Goal: Find contact information: Find contact information

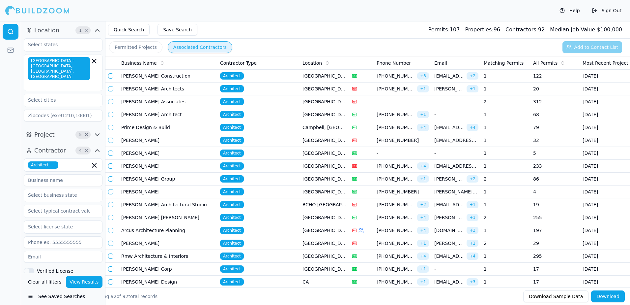
click at [282, 15] on div "Help Sign Out" at bounding box center [315, 10] width 630 height 21
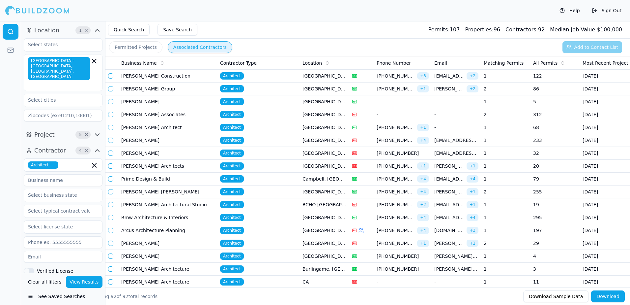
click at [146, 48] on button "Permitted Projects" at bounding box center [135, 47] width 53 height 12
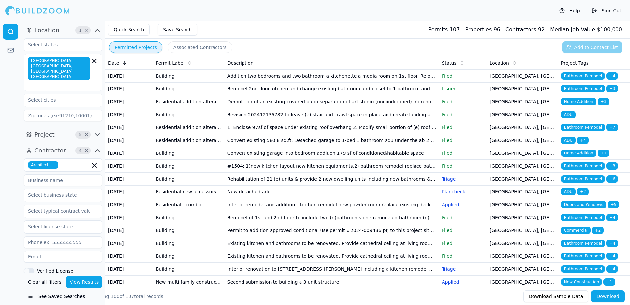
click at [49, 296] on button "See Saved Searches" at bounding box center [63, 296] width 79 height 12
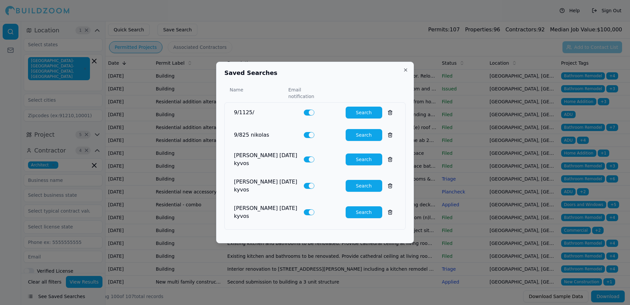
click at [360, 138] on button "Search" at bounding box center [364, 135] width 37 height 12
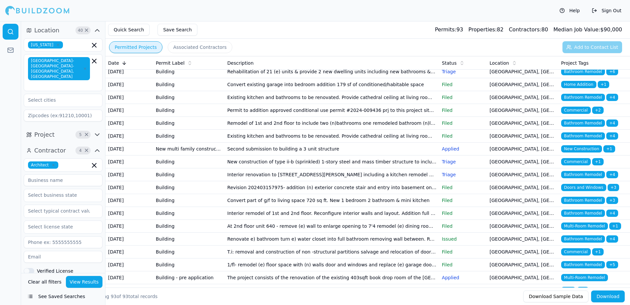
scroll to position [132, 0]
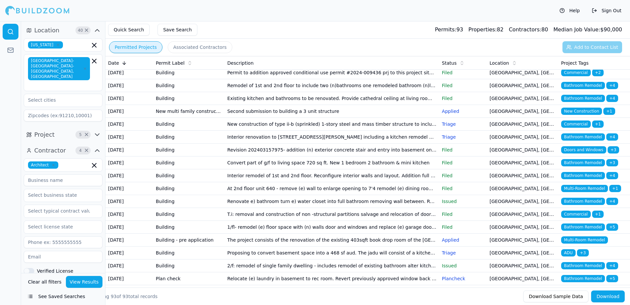
click at [584, 140] on span "Bathroom Remodel" at bounding box center [584, 136] width 44 height 7
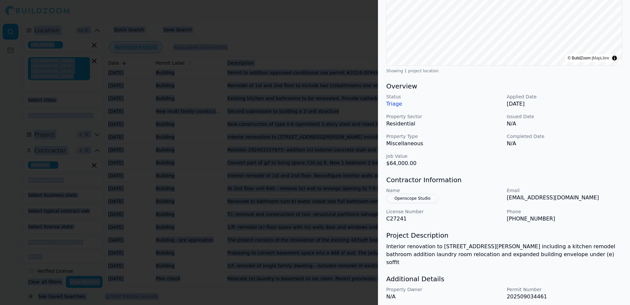
scroll to position [141, 0]
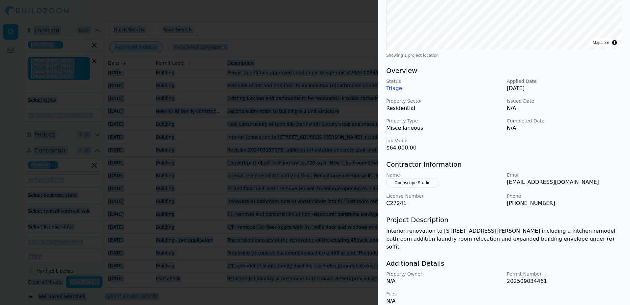
click at [358, 21] on div at bounding box center [315, 152] width 630 height 305
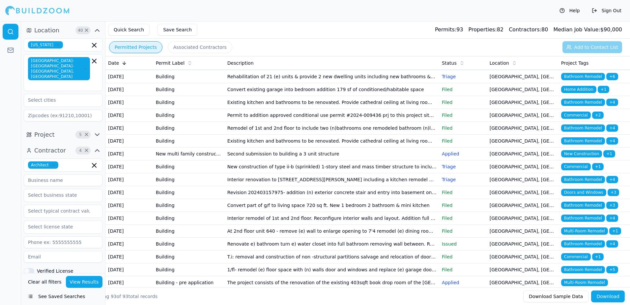
scroll to position [0, 0]
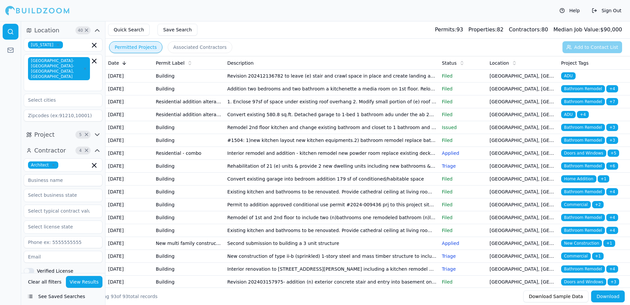
click at [572, 77] on span "ADU" at bounding box center [569, 75] width 15 height 7
click at [572, 77] on body "Help Sign Out Location 40 × California San Francisco-Oakland-Berkeley, CA Proje…" at bounding box center [315, 163] width 630 height 284
click at [572, 77] on span "ADU" at bounding box center [569, 75] width 15 height 7
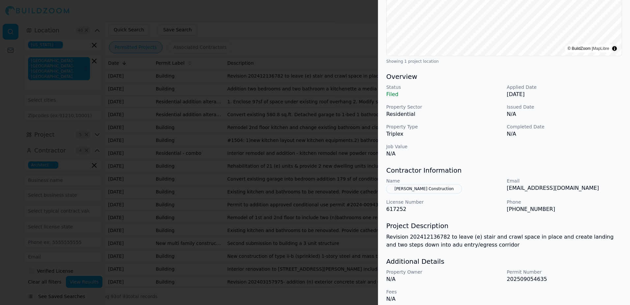
scroll to position [141, 0]
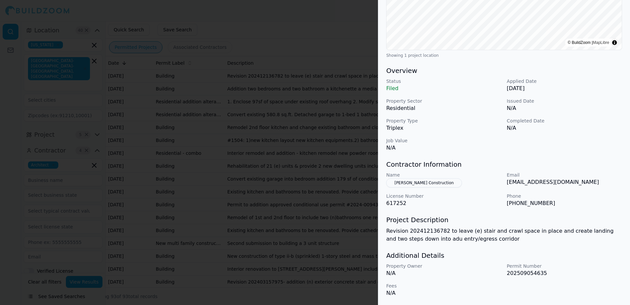
click at [421, 183] on button "[PERSON_NAME] Construction" at bounding box center [424, 182] width 76 height 9
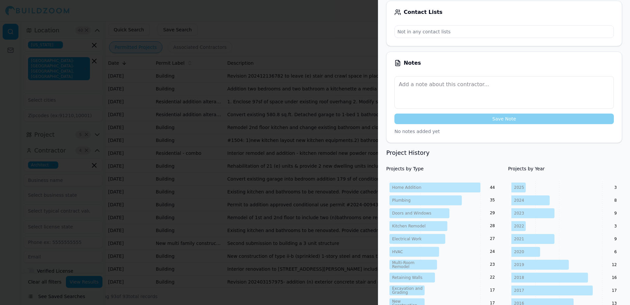
click at [337, 6] on div at bounding box center [315, 152] width 630 height 305
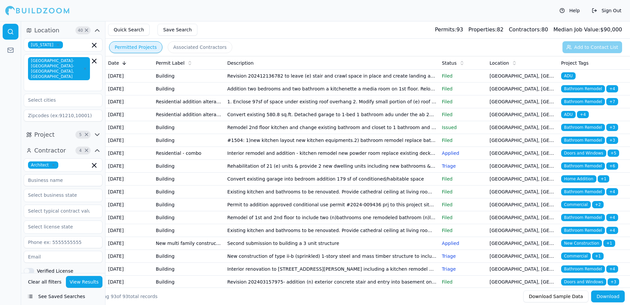
click at [566, 74] on span "ADU" at bounding box center [569, 75] width 15 height 7
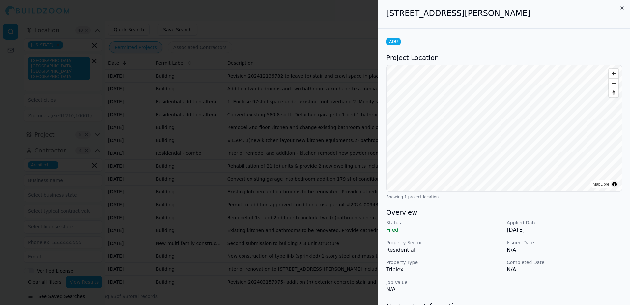
click at [566, 74] on div at bounding box center [315, 152] width 630 height 305
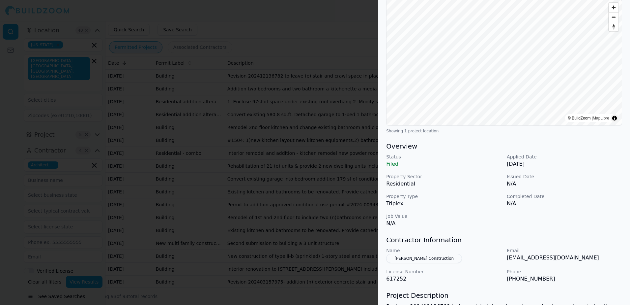
scroll to position [99, 0]
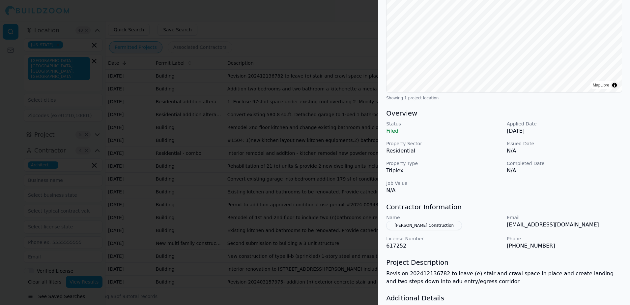
click at [324, 10] on div at bounding box center [315, 152] width 630 height 305
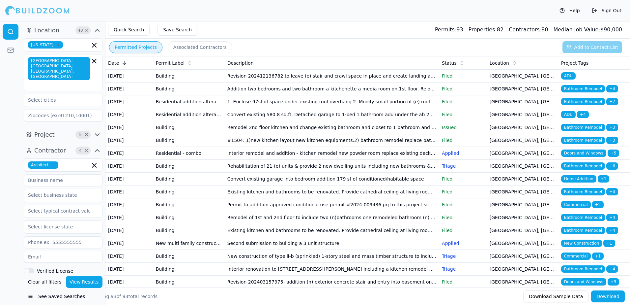
click at [581, 92] on span "Bathroom Remodel" at bounding box center [584, 88] width 44 height 7
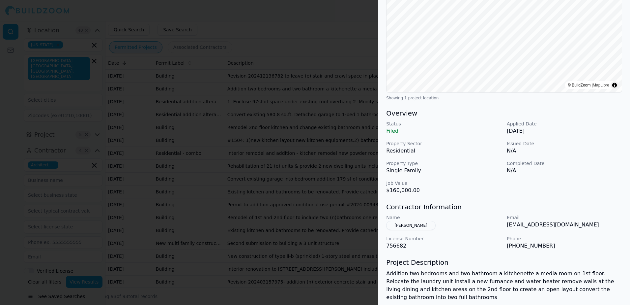
click at [406, 226] on button "[PERSON_NAME]" at bounding box center [410, 225] width 49 height 9
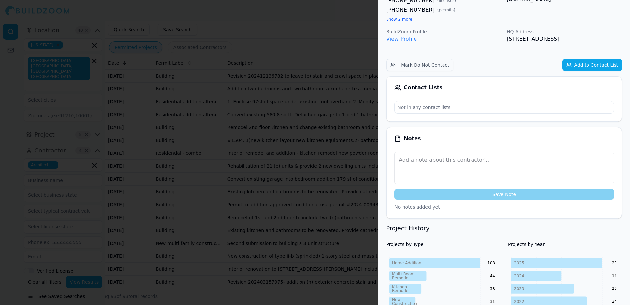
scroll to position [82, 0]
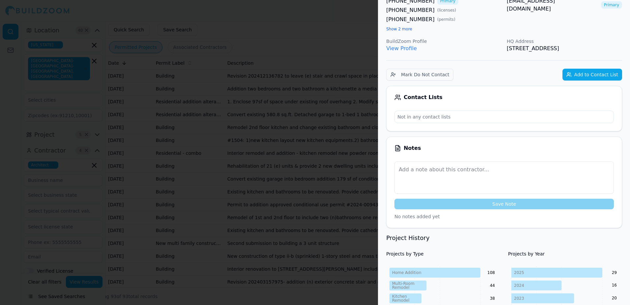
click at [410, 50] on link "View Profile" at bounding box center [401, 48] width 31 height 6
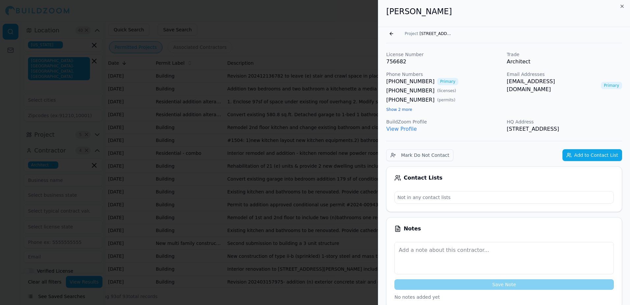
scroll to position [0, 0]
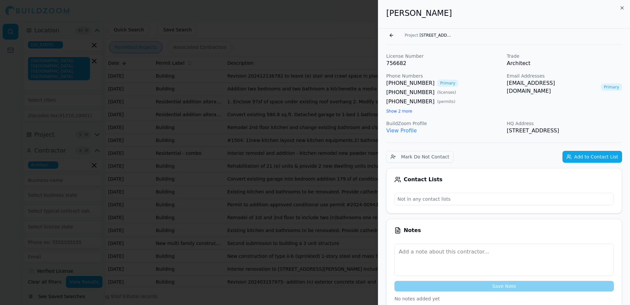
click at [390, 36] on button "Go back" at bounding box center [391, 35] width 11 height 11
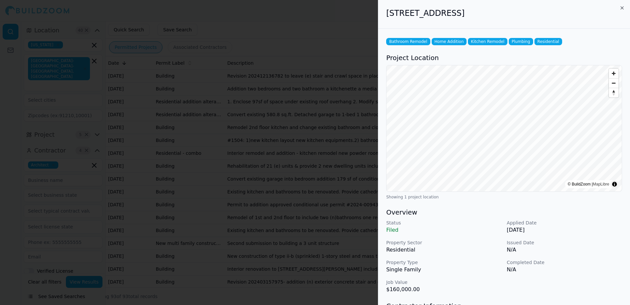
drag, startPoint x: 387, startPoint y: 14, endPoint x: 535, endPoint y: 21, distance: 148.2
click at [535, 21] on div "1566 23rd Ave, San Francisco, CA, 94122" at bounding box center [505, 14] width 252 height 29
drag, startPoint x: 535, startPoint y: 21, endPoint x: 506, endPoint y: 11, distance: 30.9
copy h2 "1566 23rd Ave, San Francisco, CA, 94122"
click at [605, 20] on div "1566 23rd Ave, San Francisco, CA, 94122" at bounding box center [505, 14] width 252 height 29
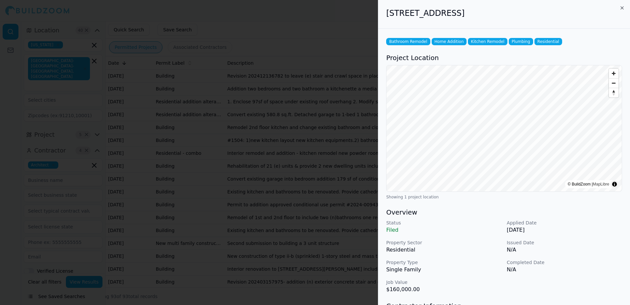
click at [338, 21] on div at bounding box center [315, 152] width 630 height 305
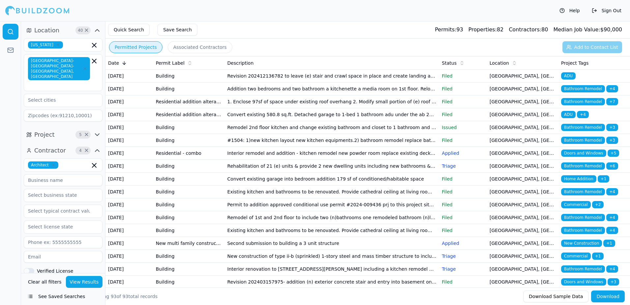
click at [538, 31] on span "Contractors:" at bounding box center [525, 29] width 33 height 6
click at [564, 29] on span "Median Job Value:" at bounding box center [577, 29] width 47 height 6
click at [464, 31] on div "Permits: 93" at bounding box center [449, 30] width 28 height 8
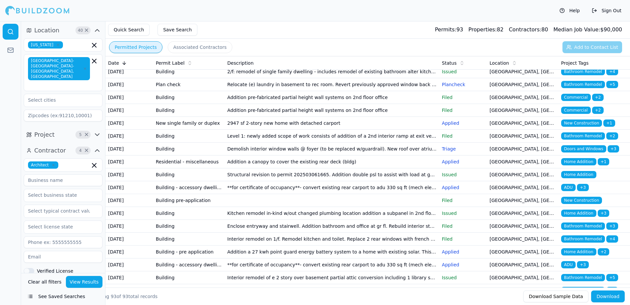
scroll to position [330, 0]
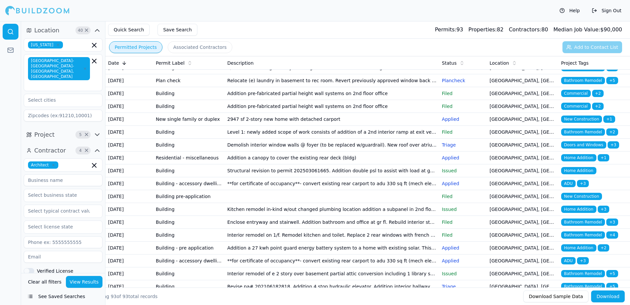
click at [581, 84] on span "Bathroom Remodel" at bounding box center [584, 80] width 44 height 7
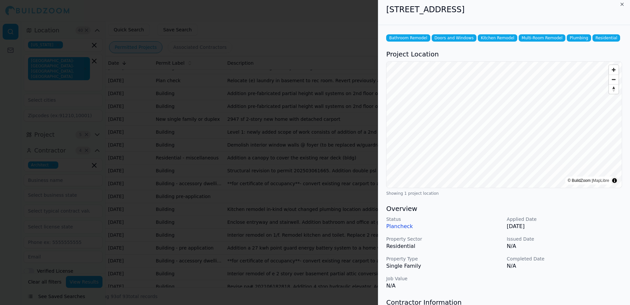
scroll to position [0, 0]
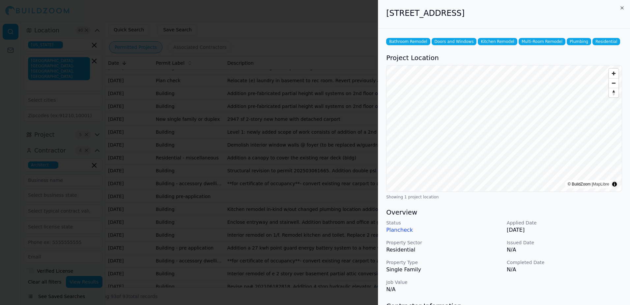
drag, startPoint x: 387, startPoint y: 14, endPoint x: 520, endPoint y: 21, distance: 133.1
click at [520, 21] on div "1409 Scenic Ave, Berkeley, CA, 94708" at bounding box center [505, 14] width 252 height 29
drag, startPoint x: 520, startPoint y: 21, endPoint x: 494, endPoint y: 16, distance: 26.5
copy h2 "1409 Scenic Ave, Berkeley, CA, 94708"
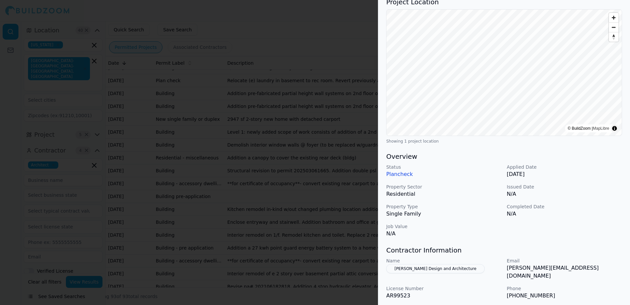
scroll to position [66, 0]
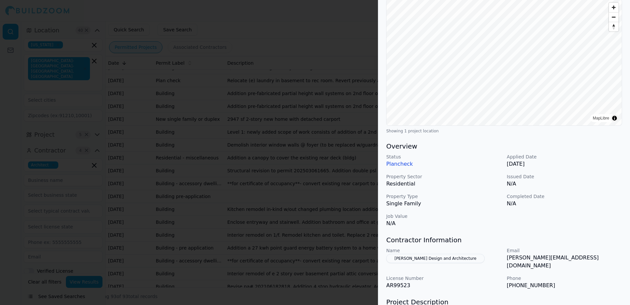
click at [336, 17] on div at bounding box center [315, 152] width 630 height 305
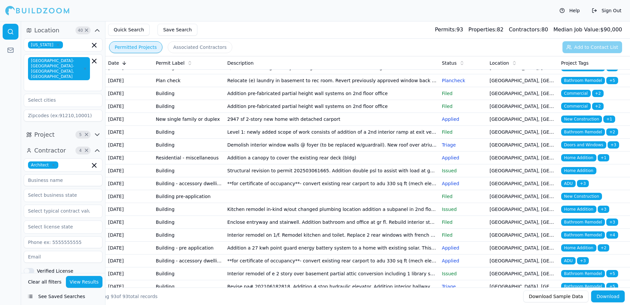
click at [583, 84] on span "Bathroom Remodel" at bounding box center [584, 80] width 44 height 7
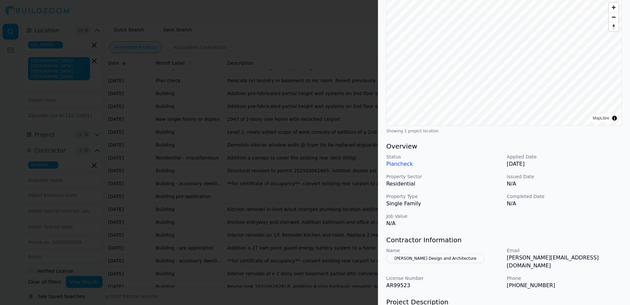
click at [319, 28] on div at bounding box center [315, 152] width 630 height 305
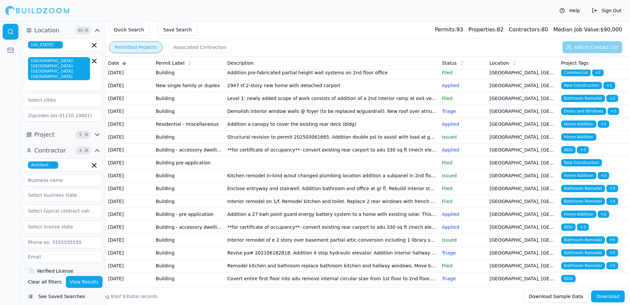
scroll to position [396, 0]
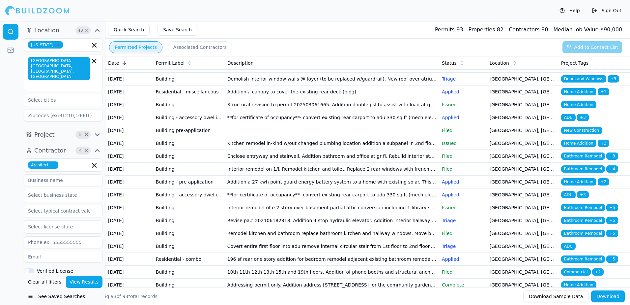
click at [505, 98] on td "[GEOGRAPHIC_DATA], [GEOGRAPHIC_DATA]" at bounding box center [523, 91] width 72 height 13
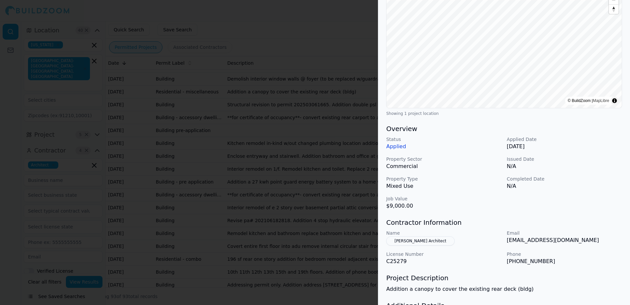
scroll to position [99, 0]
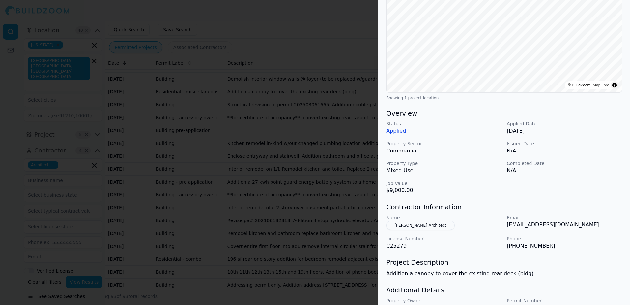
click at [314, 15] on div at bounding box center [315, 152] width 630 height 305
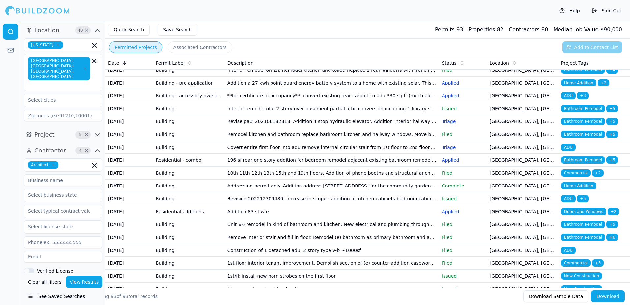
scroll to position [528, 0]
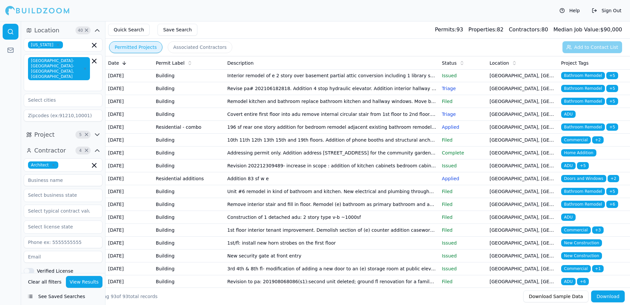
click at [583, 53] on span "Home Addition" at bounding box center [579, 49] width 35 height 7
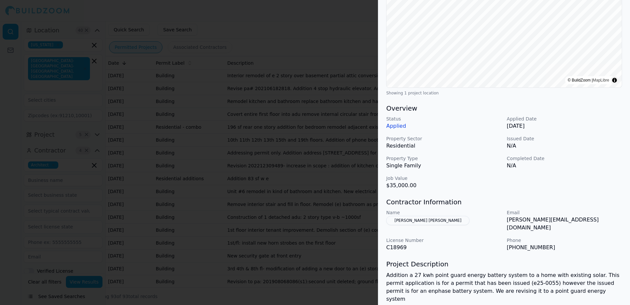
scroll to position [132, 0]
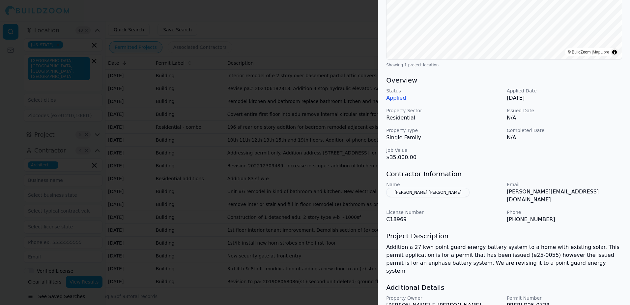
click at [299, 28] on div at bounding box center [315, 152] width 630 height 305
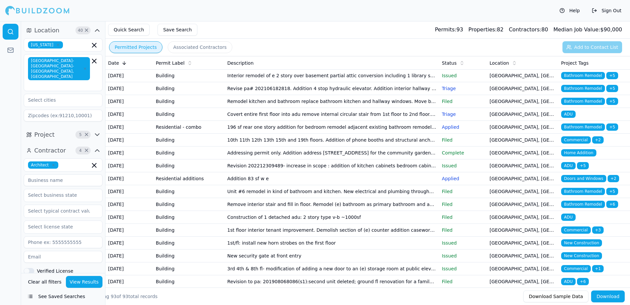
click at [571, 53] on span "Home Addition" at bounding box center [579, 49] width 35 height 7
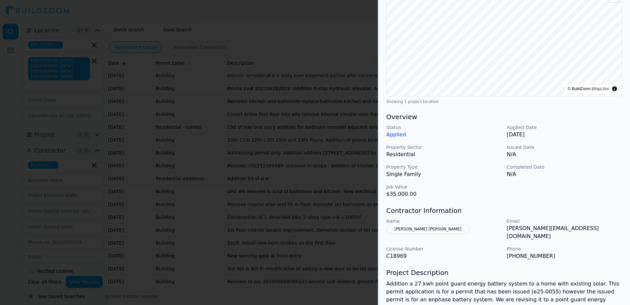
scroll to position [99, 0]
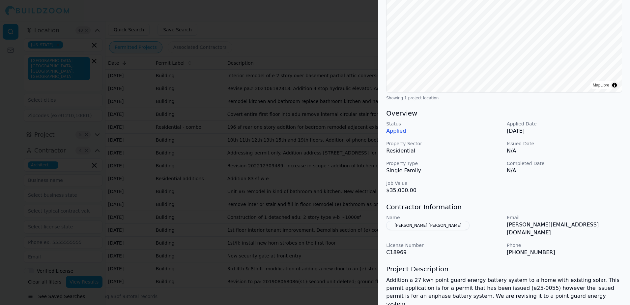
click at [327, 24] on div at bounding box center [315, 152] width 630 height 305
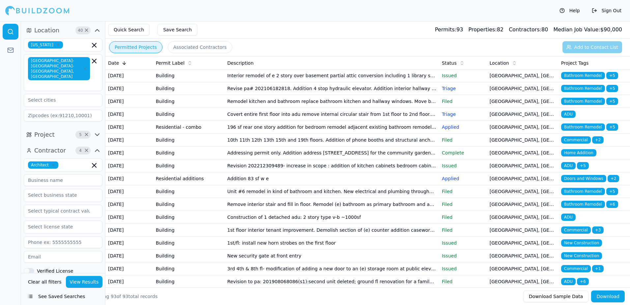
click at [585, 53] on span "Home Addition" at bounding box center [579, 49] width 35 height 7
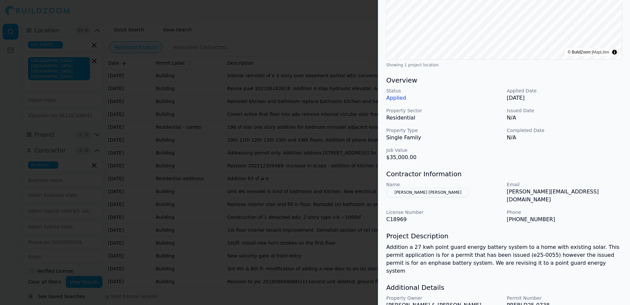
scroll to position [149, 0]
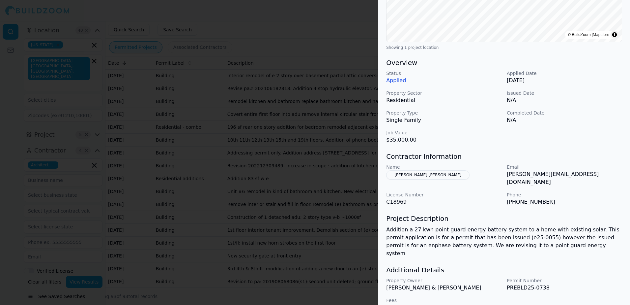
click at [338, 21] on div at bounding box center [315, 152] width 630 height 305
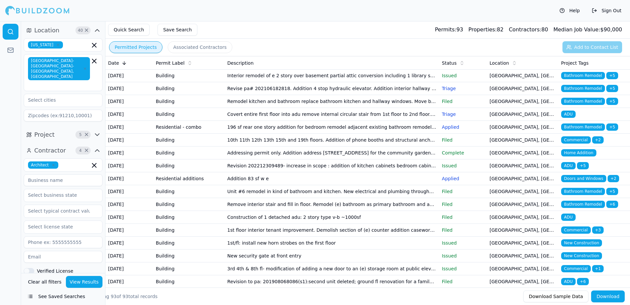
click at [572, 66] on span "ADU" at bounding box center [569, 62] width 15 height 7
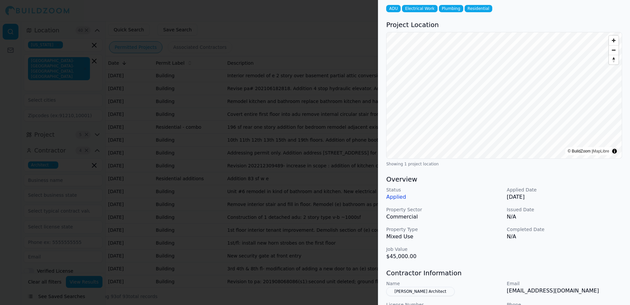
scroll to position [66, 0]
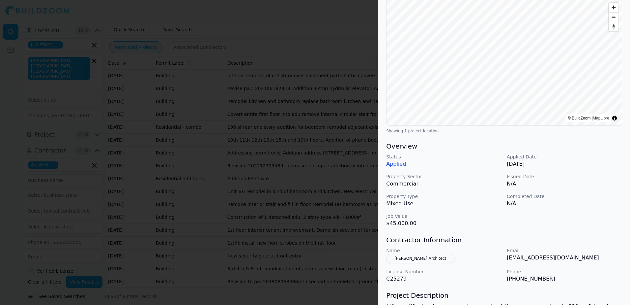
click at [411, 258] on button "[PERSON_NAME] Architect" at bounding box center [420, 258] width 68 height 9
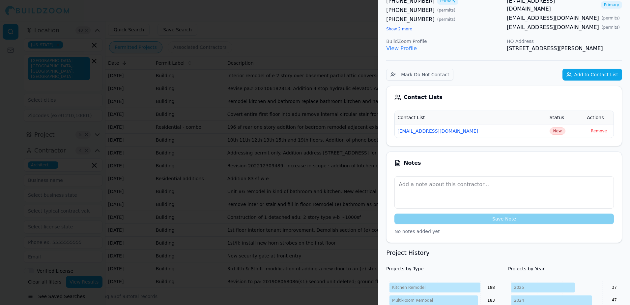
click at [400, 49] on link "View Profile" at bounding box center [401, 48] width 31 height 6
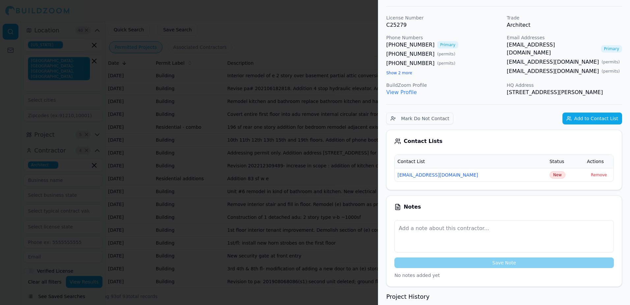
scroll to position [0, 0]
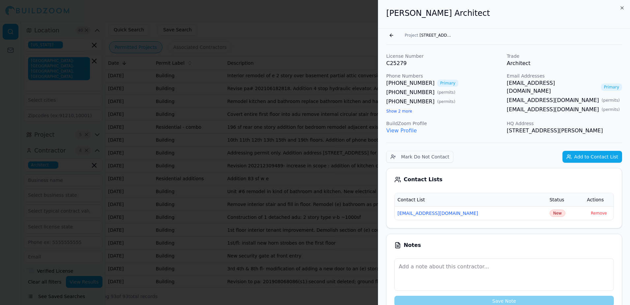
click at [391, 35] on button "Go back" at bounding box center [391, 35] width 11 height 11
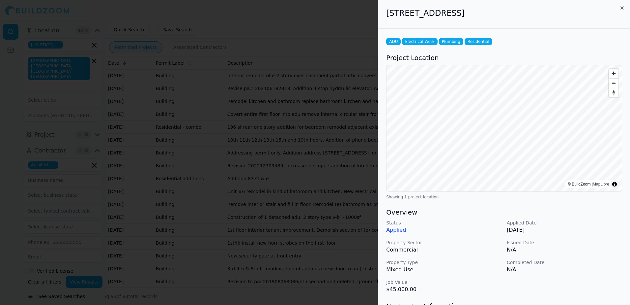
drag, startPoint x: 387, startPoint y: 15, endPoint x: 519, endPoint y: 20, distance: 132.7
click at [519, 20] on div "925 Central Ave, Alameda, CA, 94501" at bounding box center [505, 14] width 252 height 29
drag, startPoint x: 519, startPoint y: 20, endPoint x: 499, endPoint y: 12, distance: 21.7
copy h2 "925 Central Ave, Alameda, CA, 94501"
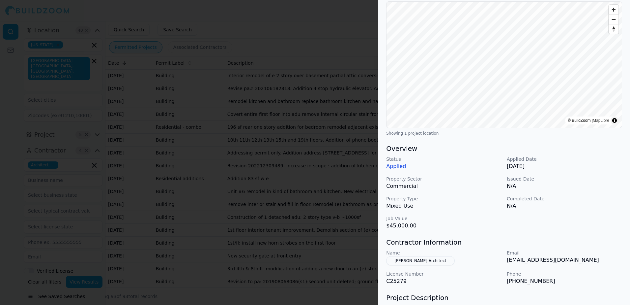
scroll to position [66, 0]
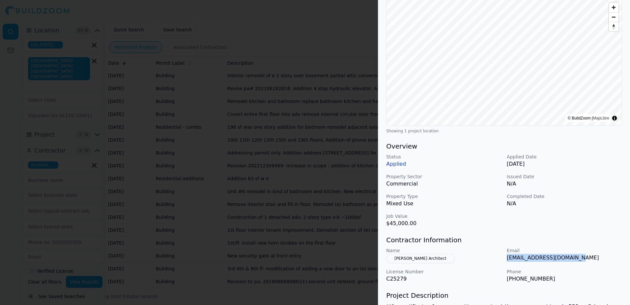
drag, startPoint x: 506, startPoint y: 259, endPoint x: 582, endPoint y: 265, distance: 76.1
click at [582, 265] on div "Name Jason Chan Architect Email jasonchan16988@gmail.com License Number C25279 …" at bounding box center [504, 265] width 236 height 36
drag, startPoint x: 582, startPoint y: 265, endPoint x: 541, endPoint y: 259, distance: 41.3
copy p "[EMAIL_ADDRESS][DOMAIN_NAME]"
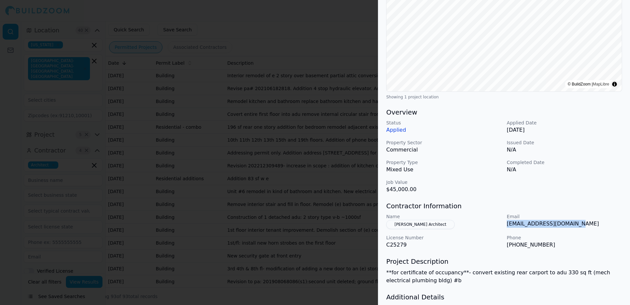
scroll to position [132, 0]
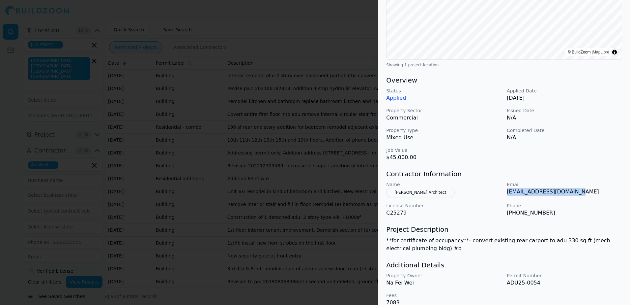
click at [404, 192] on button "[PERSON_NAME] Architect" at bounding box center [420, 192] width 68 height 9
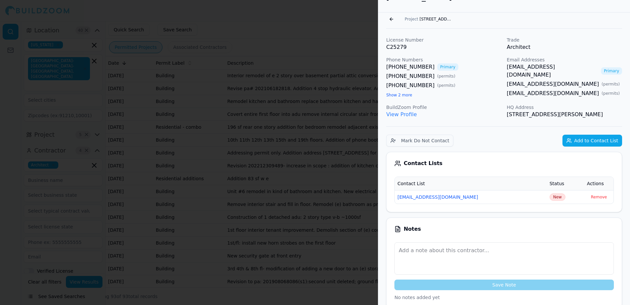
scroll to position [0, 0]
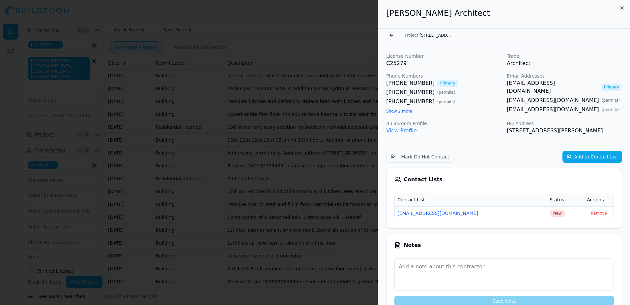
click at [388, 15] on h2 "[PERSON_NAME] Architect" at bounding box center [504, 13] width 236 height 11
drag, startPoint x: 388, startPoint y: 15, endPoint x: 415, endPoint y: 17, distance: 27.2
click at [415, 17] on h2 "[PERSON_NAME] Architect" at bounding box center [504, 13] width 236 height 11
drag, startPoint x: 415, startPoint y: 17, endPoint x: 408, endPoint y: 12, distance: 9.5
copy h2 "Jason Chan"
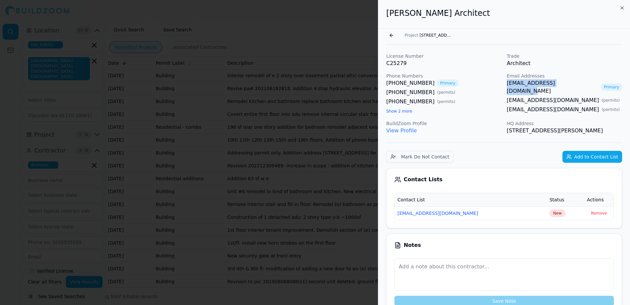
drag, startPoint x: 506, startPoint y: 84, endPoint x: 575, endPoint y: 86, distance: 69.3
click at [575, 86] on div "License Number C25279 Trade Architect Phone Numbers (415) 710-8896 Primary (650…" at bounding box center [504, 94] width 236 height 82
drag, startPoint x: 575, startPoint y: 86, endPoint x: 551, endPoint y: 84, distance: 23.5
copy link "[EMAIL_ADDRESS][DOMAIN_NAME]"
click at [392, 37] on button "Go back" at bounding box center [391, 35] width 11 height 11
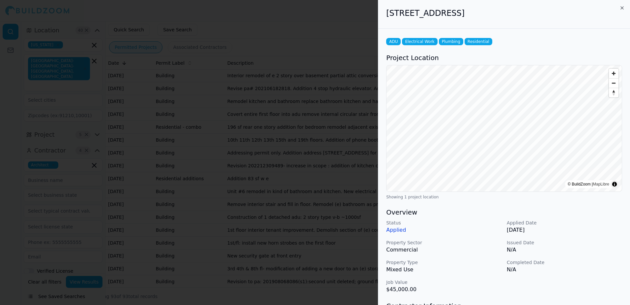
click at [344, 35] on div at bounding box center [315, 152] width 630 height 305
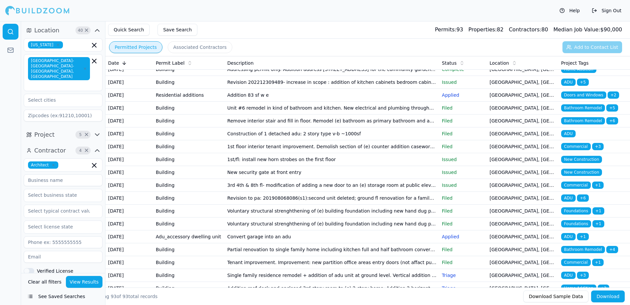
scroll to position [627, 0]
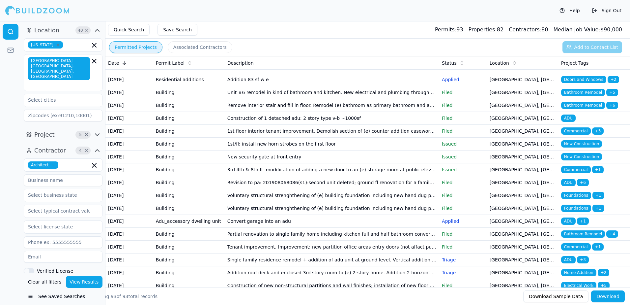
click at [580, 32] on span "Bathroom Remodel" at bounding box center [584, 27] width 44 height 7
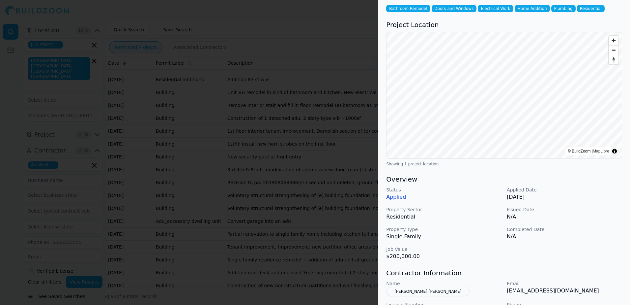
scroll to position [66, 0]
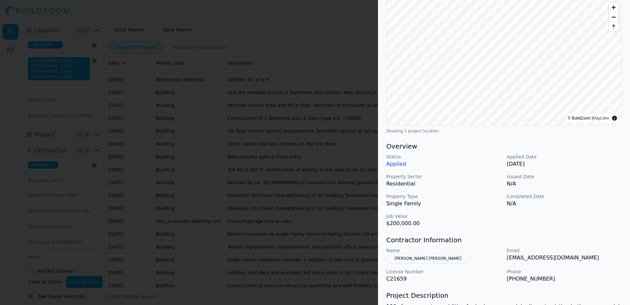
drag, startPoint x: 508, startPoint y: 258, endPoint x: 587, endPoint y: 263, distance: 79.0
click at [587, 263] on div "Name Klein Angela Huseman Email angieklein@akleinarchitect.com License Number C…" at bounding box center [504, 265] width 236 height 36
drag, startPoint x: 587, startPoint y: 263, endPoint x: 568, endPoint y: 258, distance: 19.3
copy p "[EMAIL_ADDRESS][DOMAIN_NAME]"
click at [596, 202] on p "N/A" at bounding box center [564, 204] width 115 height 8
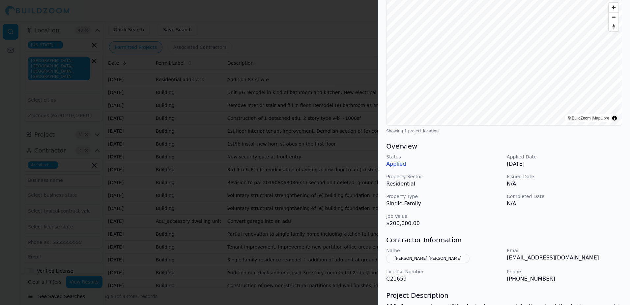
click at [596, 202] on p "N/A" at bounding box center [564, 204] width 115 height 8
click at [350, 80] on div at bounding box center [315, 152] width 630 height 305
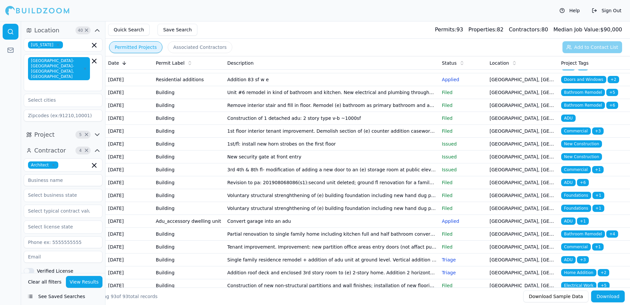
click at [590, 6] on span "Bathroom Remodel" at bounding box center [584, 2] width 44 height 7
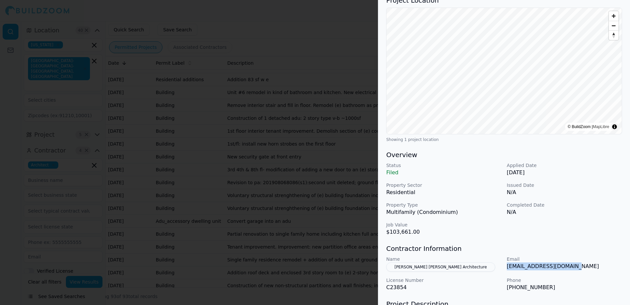
drag, startPoint x: 506, startPoint y: 259, endPoint x: 587, endPoint y: 259, distance: 81.1
click at [587, 259] on div "Name Mattingly Thaler Architecture Email jmattingly@matharch.com License Number…" at bounding box center [504, 274] width 236 height 36
drag, startPoint x: 587, startPoint y: 259, endPoint x: 551, endPoint y: 259, distance: 36.6
copy p "[EMAIL_ADDRESS][DOMAIN_NAME]"
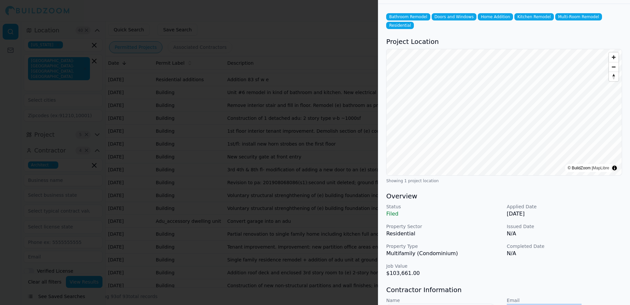
scroll to position [0, 0]
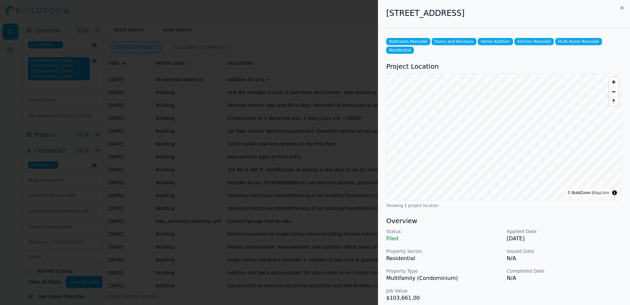
click at [358, 25] on div at bounding box center [315, 152] width 630 height 305
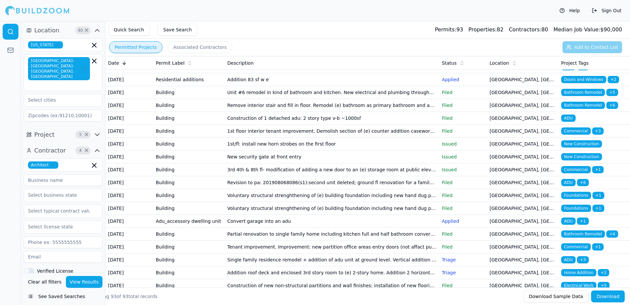
click at [573, 32] on span "Bathroom Remodel" at bounding box center [584, 27] width 44 height 7
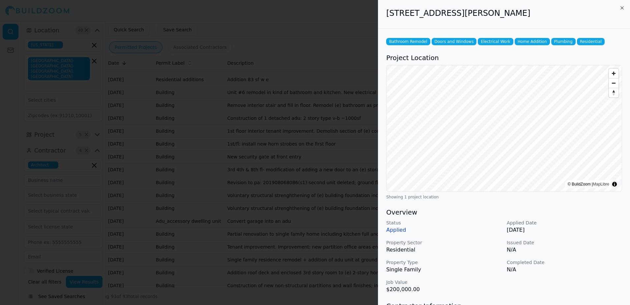
click at [315, 23] on div at bounding box center [315, 152] width 630 height 305
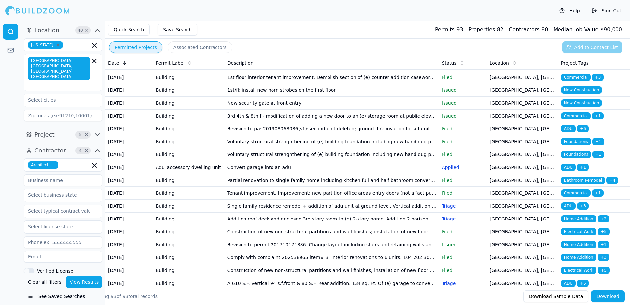
scroll to position [692, 0]
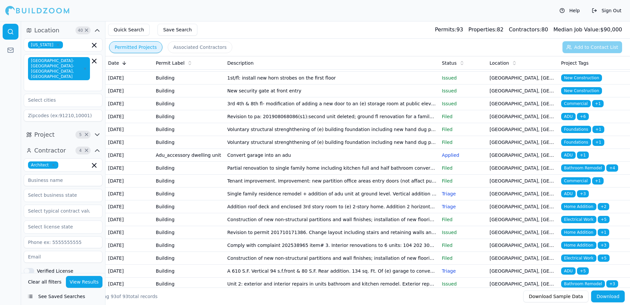
click at [581, 17] on span "Doors and Windows" at bounding box center [584, 13] width 45 height 7
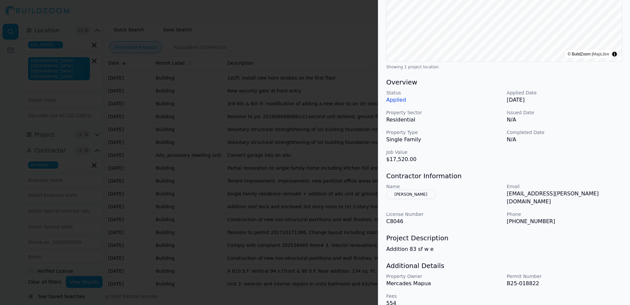
scroll to position [134, 0]
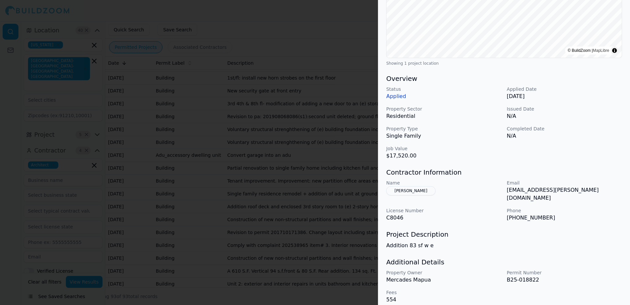
click at [343, 18] on div at bounding box center [315, 152] width 630 height 305
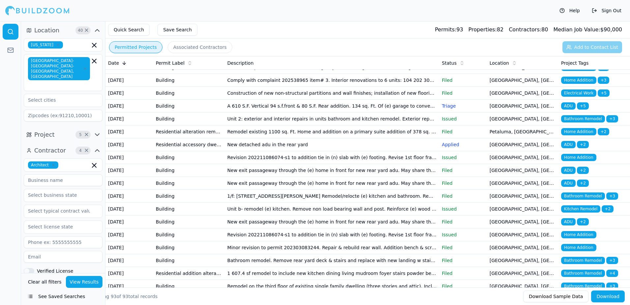
scroll to position [890, 0]
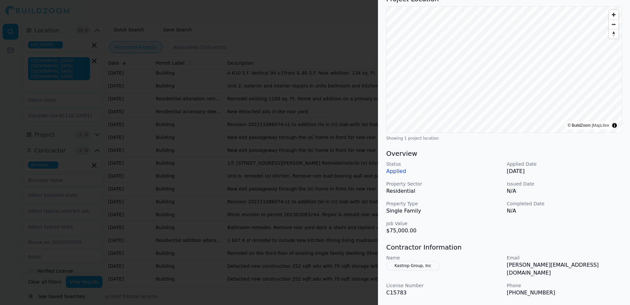
scroll to position [66, 0]
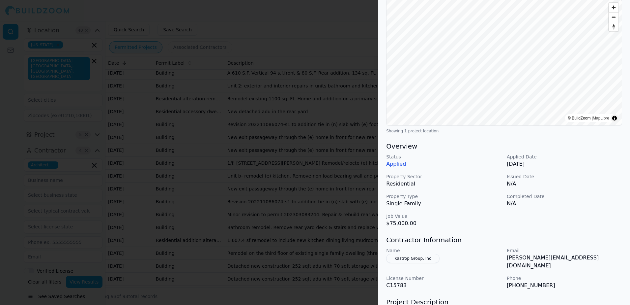
click at [353, 28] on div at bounding box center [315, 152] width 630 height 305
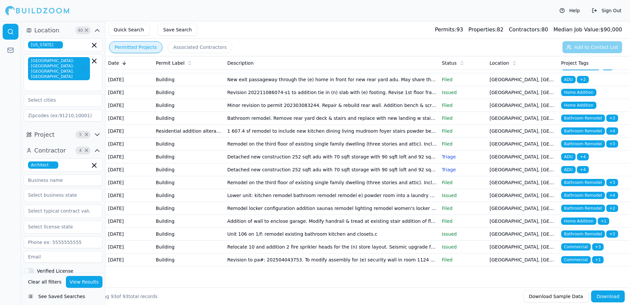
scroll to position [1121, 0]
click at [568, 6] on span "ADU" at bounding box center [569, 2] width 15 height 7
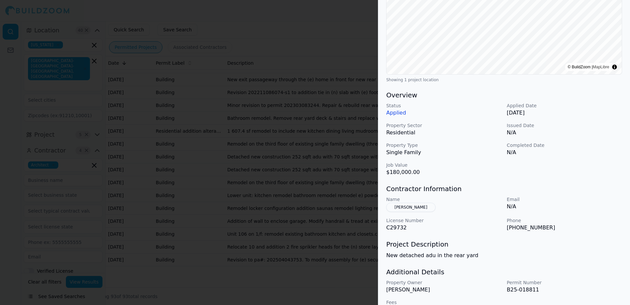
scroll to position [132, 0]
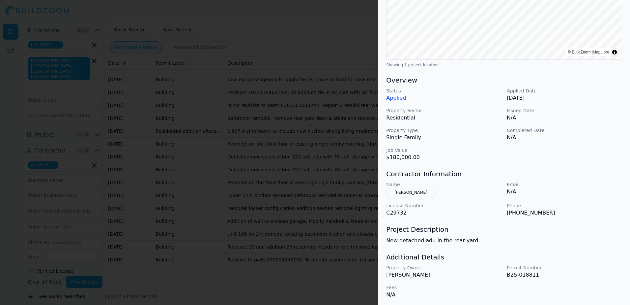
click at [409, 192] on button "[PERSON_NAME]" at bounding box center [410, 192] width 49 height 9
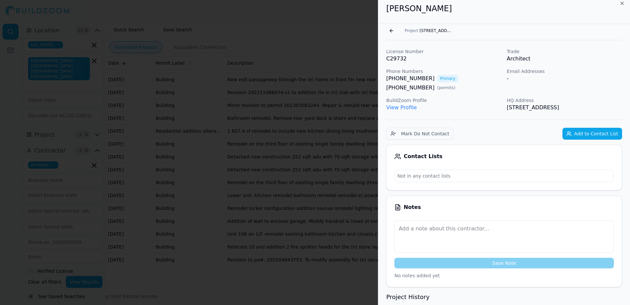
scroll to position [0, 0]
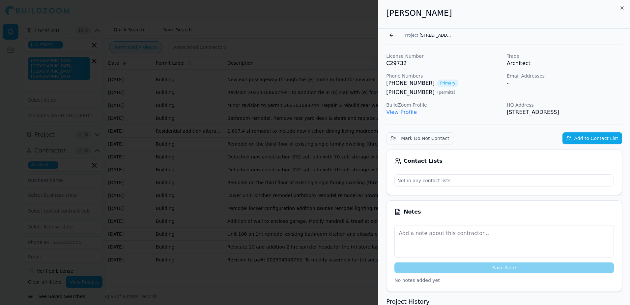
click at [354, 26] on div at bounding box center [315, 152] width 630 height 305
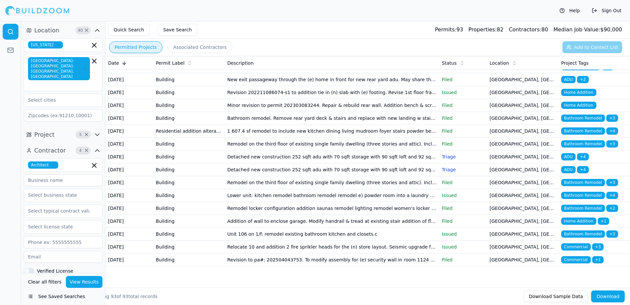
scroll to position [1352, 0]
click at [571, 160] on span "ADU" at bounding box center [569, 156] width 15 height 7
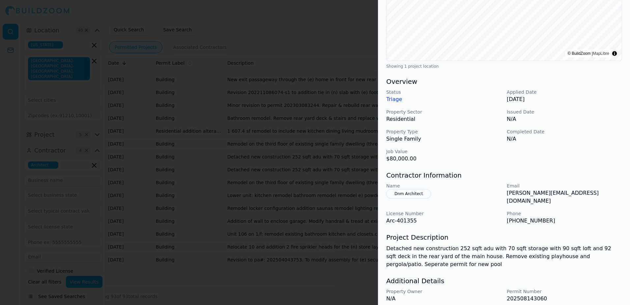
scroll to position [132, 0]
drag, startPoint x: 507, startPoint y: 195, endPoint x: 572, endPoint y: 195, distance: 65.3
click at [572, 195] on p "[PERSON_NAME][EMAIL_ADDRESS][DOMAIN_NAME]" at bounding box center [564, 196] width 115 height 16
drag, startPoint x: 572, startPoint y: 195, endPoint x: 559, endPoint y: 190, distance: 14.0
copy p "[PERSON_NAME][EMAIL_ADDRESS][DOMAIN_NAME]"
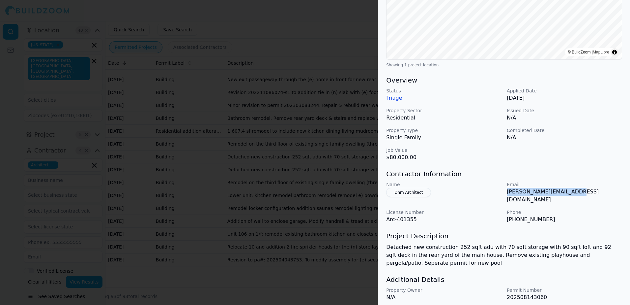
click at [308, 21] on div at bounding box center [315, 152] width 630 height 305
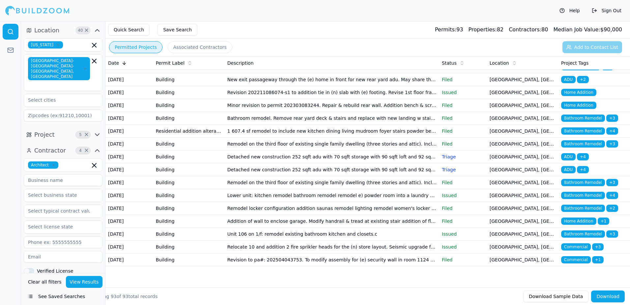
click at [587, 147] on span "Bathroom Remodel" at bounding box center [584, 143] width 44 height 7
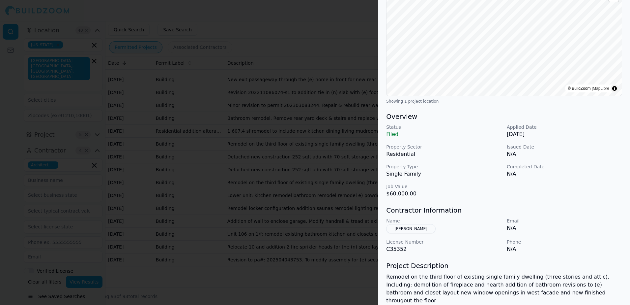
scroll to position [33, 0]
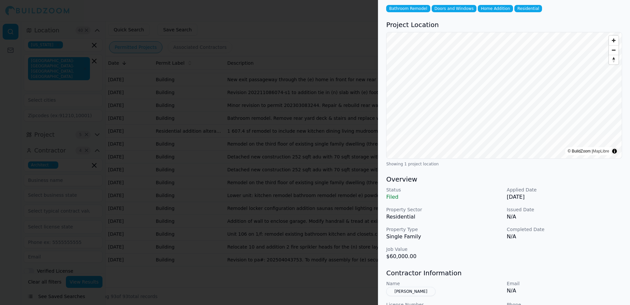
click at [413, 292] on button "[PERSON_NAME]" at bounding box center [410, 291] width 49 height 9
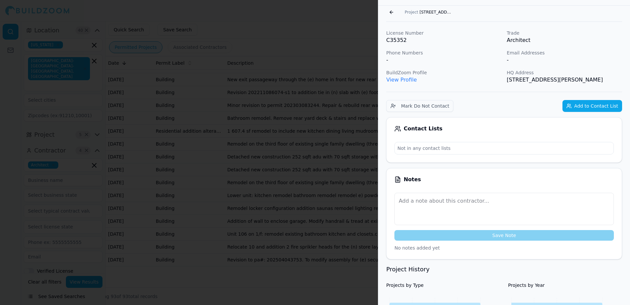
scroll to position [0, 0]
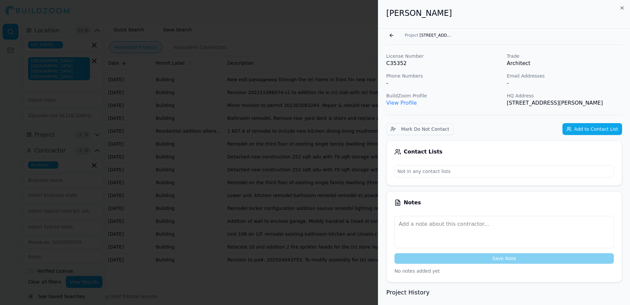
click at [391, 35] on button "Go back" at bounding box center [391, 35] width 11 height 11
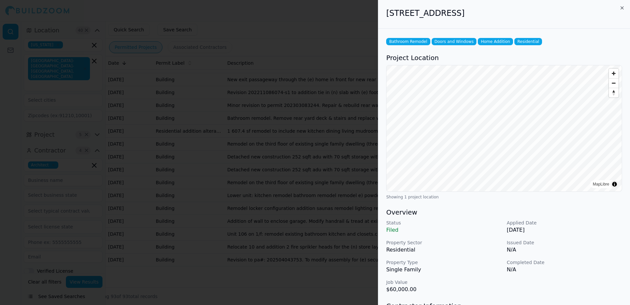
click at [341, 28] on div at bounding box center [315, 152] width 630 height 305
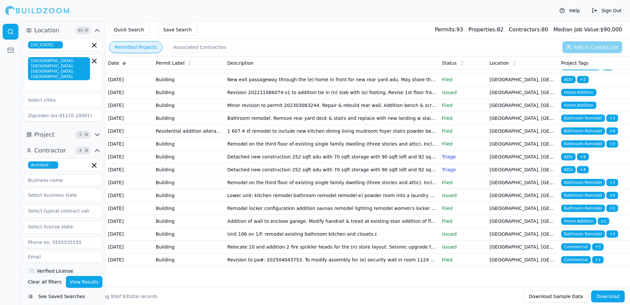
scroll to position [1154, 0]
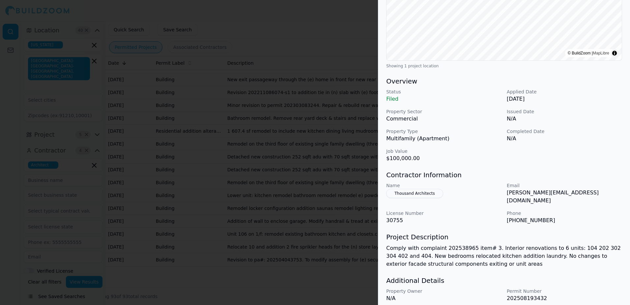
scroll to position [132, 0]
drag, startPoint x: 508, startPoint y: 192, endPoint x: 560, endPoint y: 196, distance: 51.5
click at [560, 196] on div "Email dan@000arc.com" at bounding box center [564, 192] width 115 height 22
drag, startPoint x: 560, startPoint y: 196, endPoint x: 536, endPoint y: 190, distance: 24.2
copy p "[PERSON_NAME][EMAIL_ADDRESS][DOMAIN_NAME]"
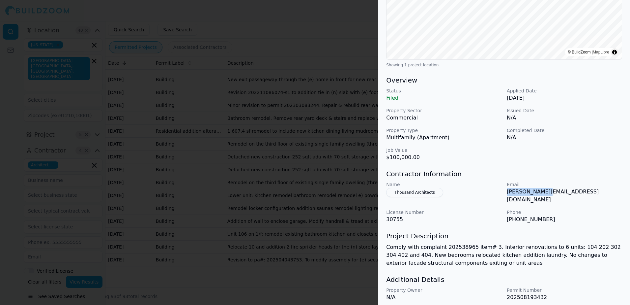
click at [351, 19] on div at bounding box center [315, 152] width 630 height 305
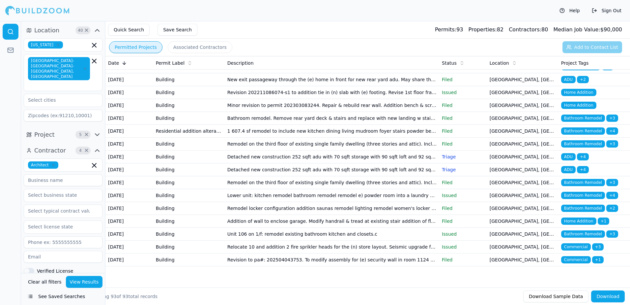
click at [575, 19] on span "Home Addition" at bounding box center [579, 15] width 35 height 7
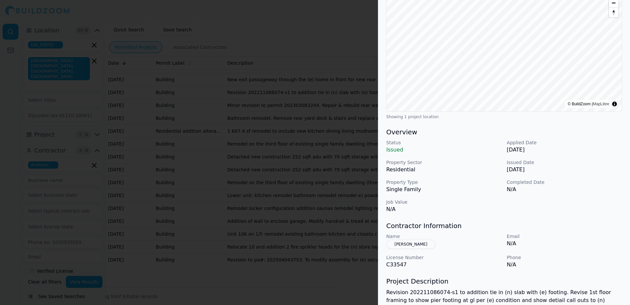
scroll to position [99, 0]
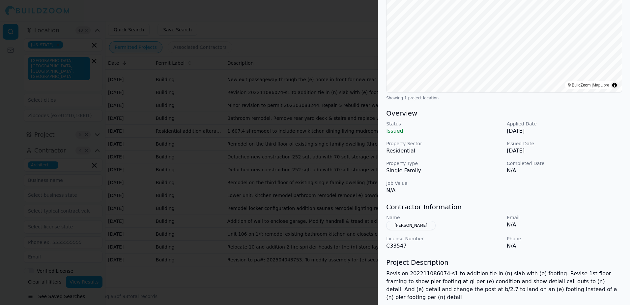
click at [336, 22] on div at bounding box center [315, 152] width 630 height 305
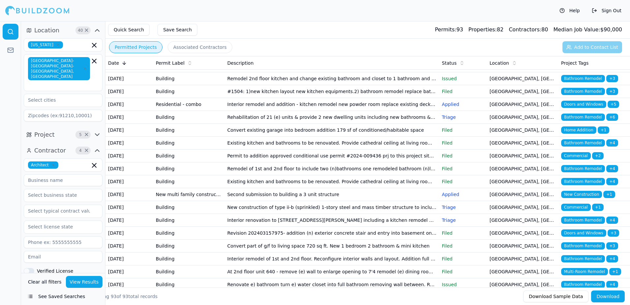
scroll to position [0, 0]
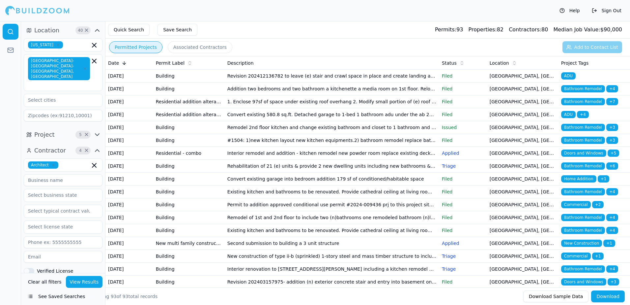
click at [570, 73] on span "ADU" at bounding box center [569, 75] width 15 height 7
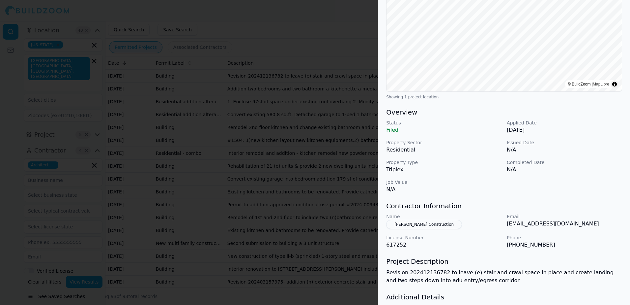
scroll to position [66, 0]
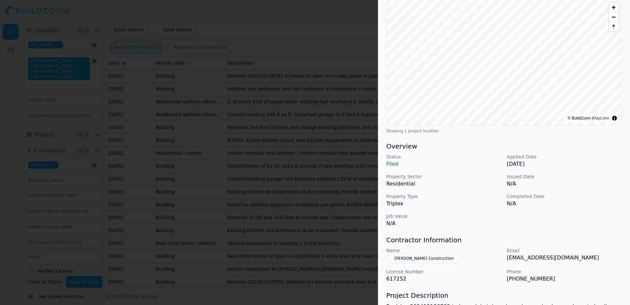
click at [337, 17] on div at bounding box center [315, 152] width 630 height 305
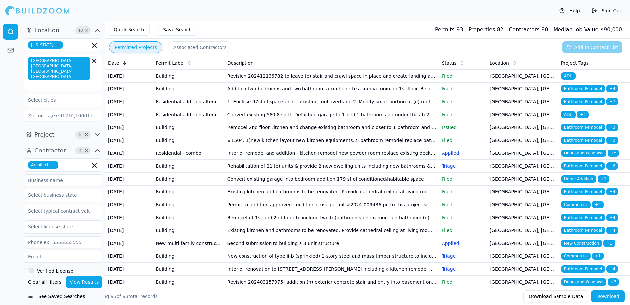
click at [159, 95] on td "Building" at bounding box center [189, 88] width 72 height 13
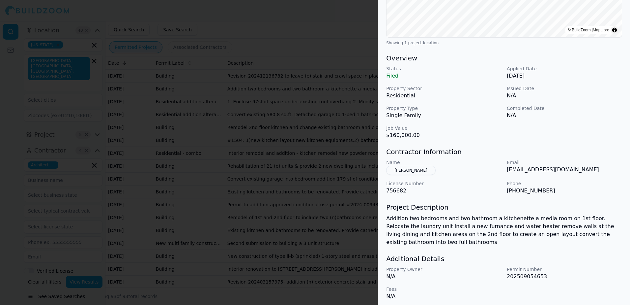
scroll to position [157, 0]
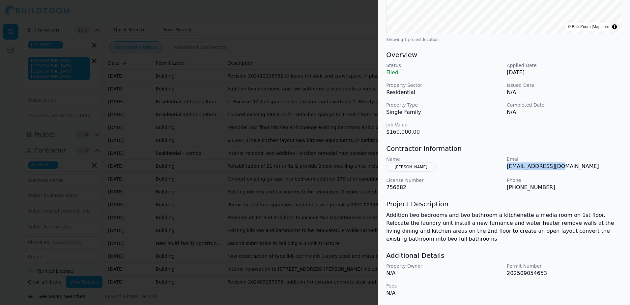
drag, startPoint x: 507, startPoint y: 167, endPoint x: 561, endPoint y: 169, distance: 53.8
click at [561, 169] on p "[EMAIL_ADDRESS][DOMAIN_NAME]" at bounding box center [564, 166] width 115 height 8
drag, startPoint x: 561, startPoint y: 169, endPoint x: 546, endPoint y: 167, distance: 14.9
click at [340, 26] on div at bounding box center [315, 152] width 630 height 305
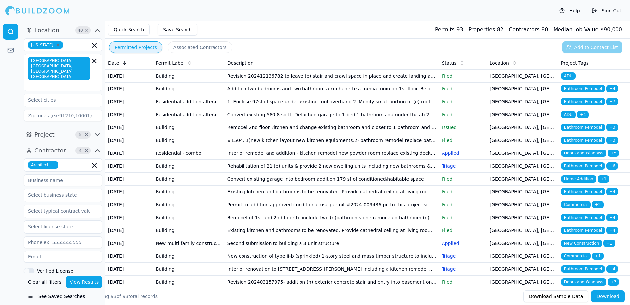
click at [576, 131] on span "Bathroom Remodel" at bounding box center [584, 127] width 44 height 7
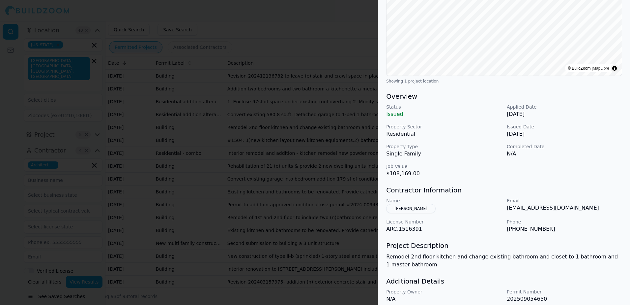
scroll to position [132, 0]
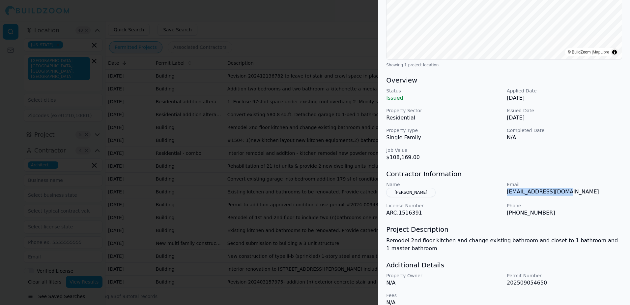
drag, startPoint x: 507, startPoint y: 194, endPoint x: 568, endPoint y: 192, distance: 61.0
click at [568, 192] on p "[EMAIL_ADDRESS][DOMAIN_NAME]" at bounding box center [564, 192] width 115 height 8
drag, startPoint x: 568, startPoint y: 192, endPoint x: 548, endPoint y: 192, distance: 20.1
click at [486, 193] on div "Name Chaojun Gu" at bounding box center [443, 189] width 115 height 16
click at [345, 25] on div at bounding box center [315, 152] width 630 height 305
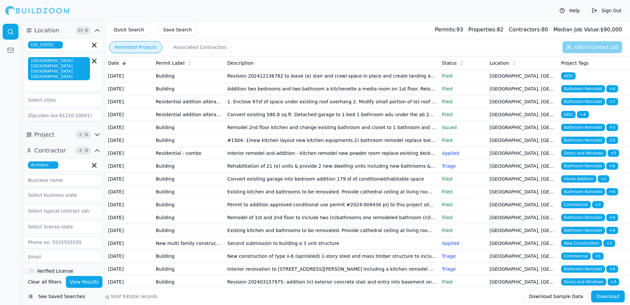
click at [588, 144] on span "Bathroom Remodel" at bounding box center [584, 140] width 44 height 7
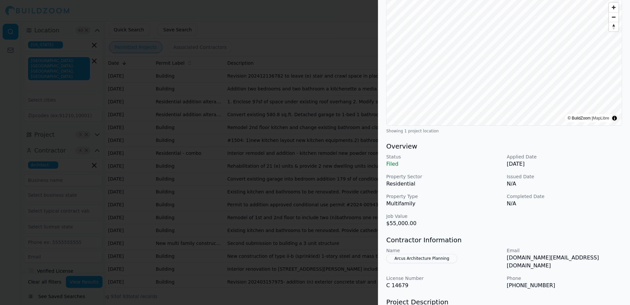
scroll to position [33, 0]
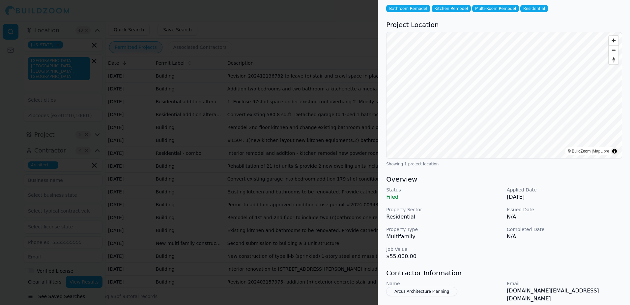
click at [322, 33] on div at bounding box center [315, 152] width 630 height 305
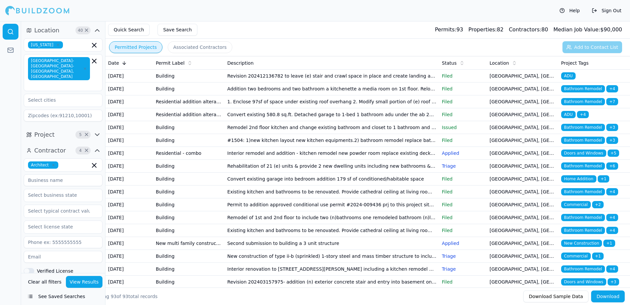
click at [586, 157] on span "Doors and Windows" at bounding box center [584, 152] width 45 height 7
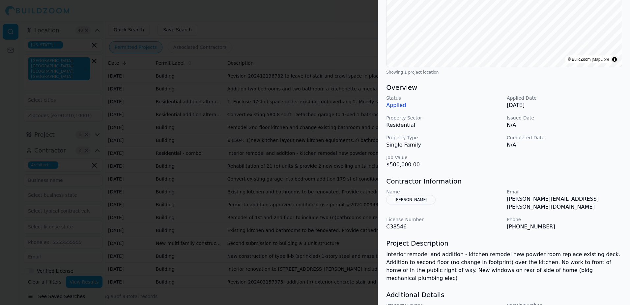
scroll to position [132, 0]
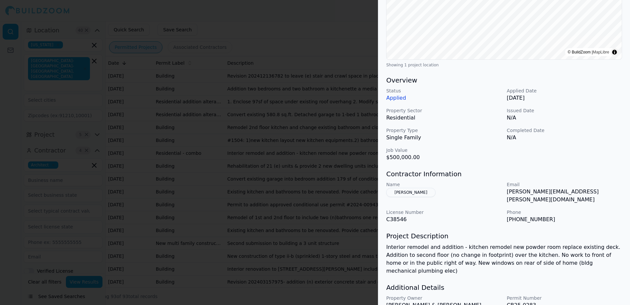
click at [417, 193] on button "[PERSON_NAME]" at bounding box center [410, 192] width 49 height 9
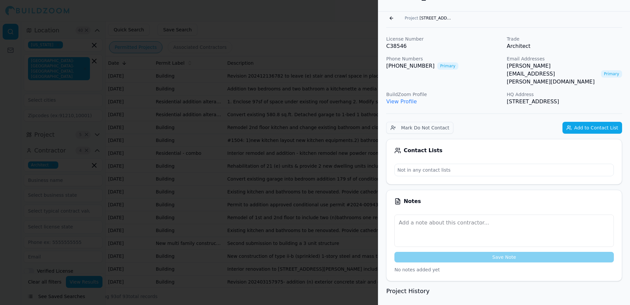
scroll to position [16, 0]
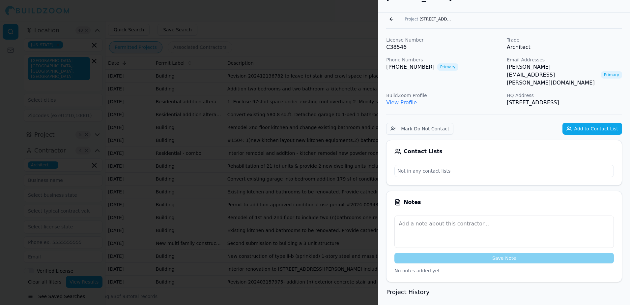
click at [401, 99] on link "View Profile" at bounding box center [401, 102] width 31 height 6
click at [478, 75] on div "License Number C38546 Trade Architect Phone Numbers (415) 602-0802 Primary Emai…" at bounding box center [504, 72] width 236 height 70
click at [391, 16] on button "Go back" at bounding box center [391, 19] width 11 height 11
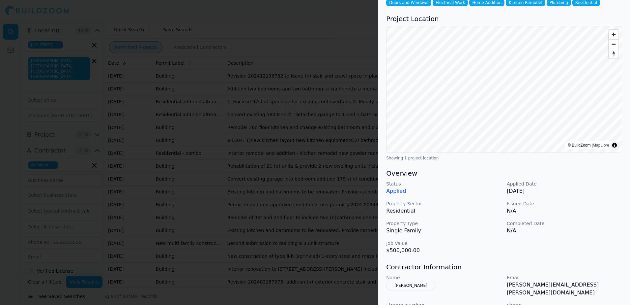
scroll to position [82, 0]
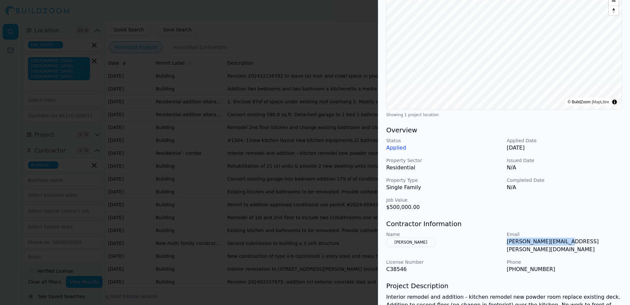
drag, startPoint x: 507, startPoint y: 242, endPoint x: 575, endPoint y: 248, distance: 68.2
click at [575, 248] on div "Name Thomas, Nicholas C Email nick@thomas-works.com License Number C38546 Phone…" at bounding box center [504, 252] width 236 height 42
drag, startPoint x: 575, startPoint y: 248, endPoint x: 558, endPoint y: 242, distance: 17.5
click at [364, 19] on div at bounding box center [315, 152] width 630 height 305
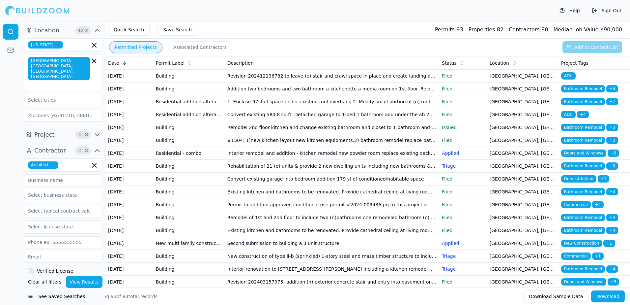
click at [592, 157] on span "Doors and Windows" at bounding box center [584, 152] width 45 height 7
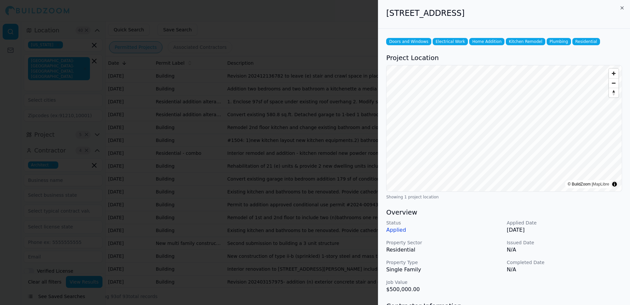
click at [340, 25] on div at bounding box center [315, 152] width 630 height 305
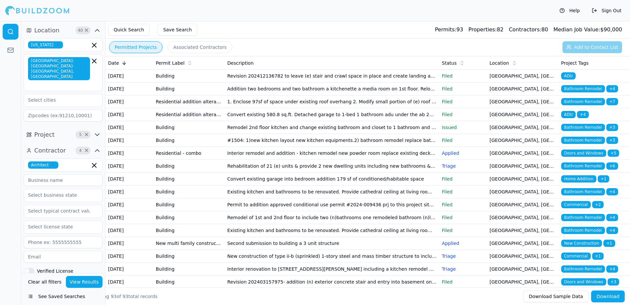
click at [577, 169] on span "Bathroom Remodel" at bounding box center [584, 165] width 44 height 7
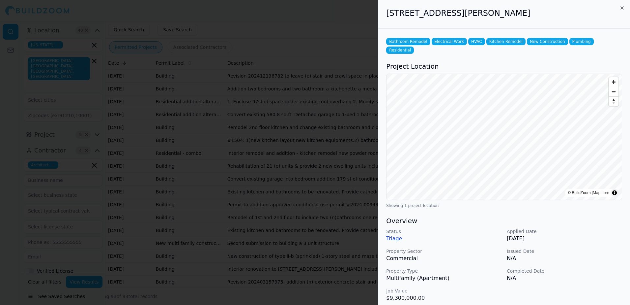
click at [331, 38] on div at bounding box center [315, 152] width 630 height 305
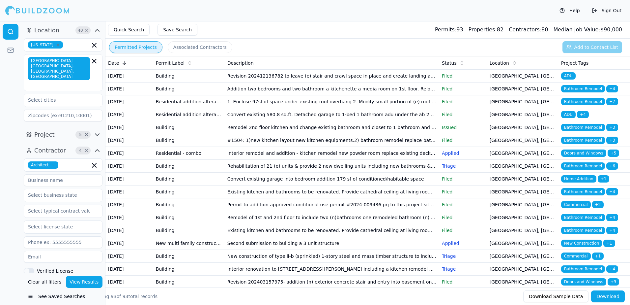
click at [572, 182] on span "Home Addition" at bounding box center [579, 178] width 35 height 7
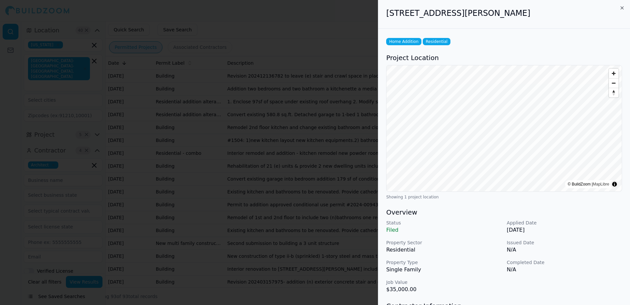
click at [352, 18] on div at bounding box center [315, 152] width 630 height 305
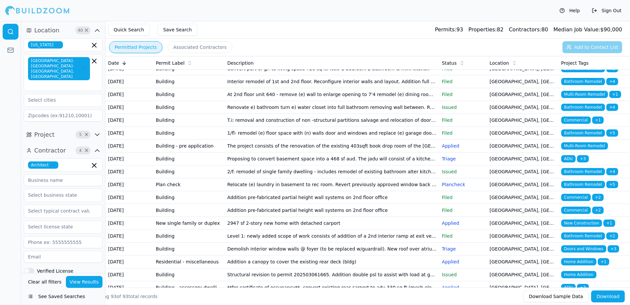
scroll to position [231, 0]
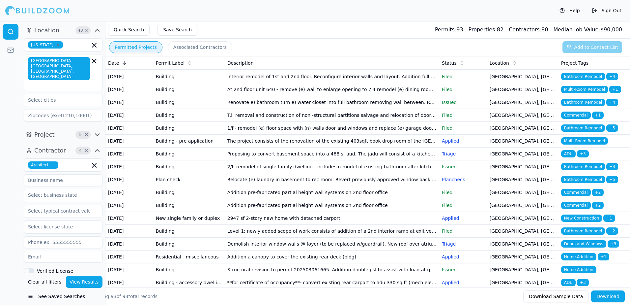
click at [582, 144] on span "Multi-Room Remodel" at bounding box center [585, 140] width 47 height 7
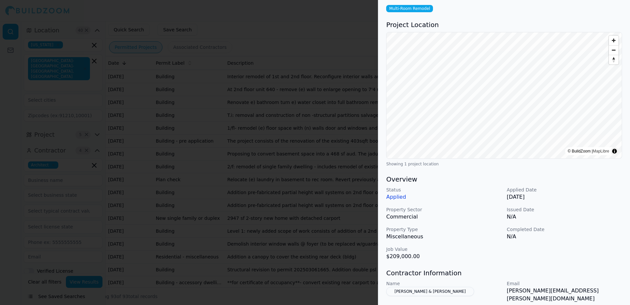
scroll to position [66, 0]
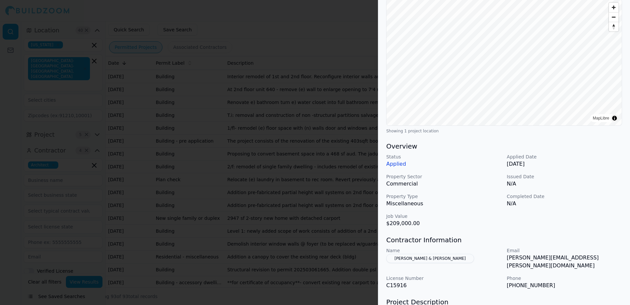
click at [345, 28] on div at bounding box center [315, 152] width 630 height 305
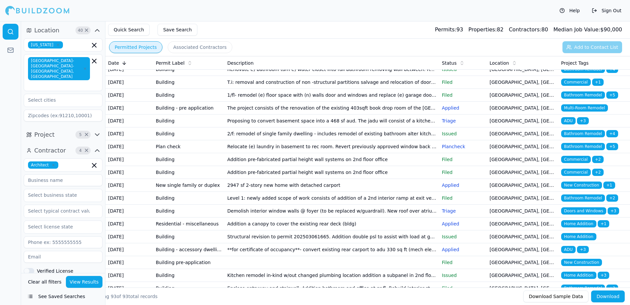
scroll to position [297, 0]
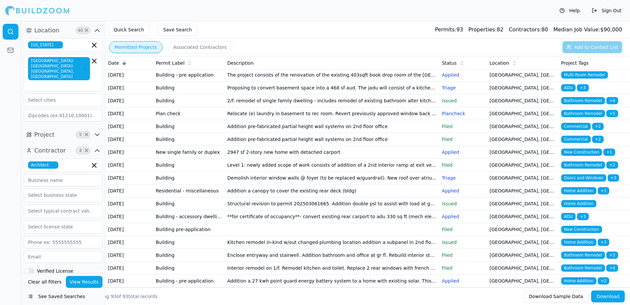
click at [582, 117] on span "Bathroom Remodel" at bounding box center [584, 113] width 44 height 7
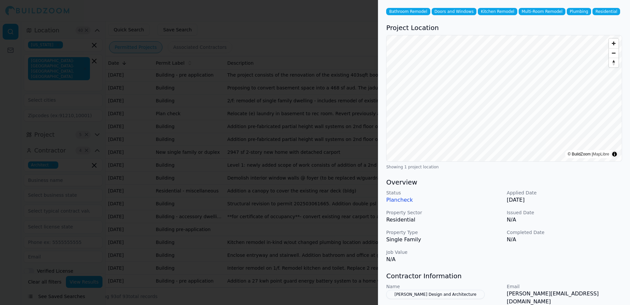
scroll to position [66, 0]
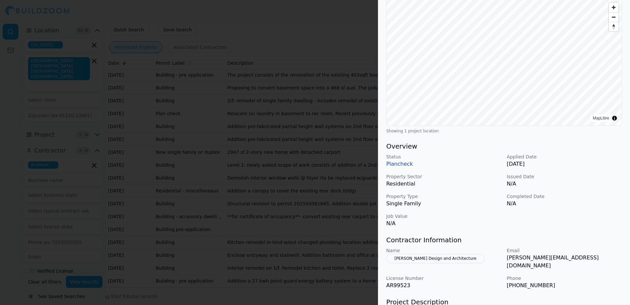
click at [337, 23] on div at bounding box center [315, 152] width 630 height 305
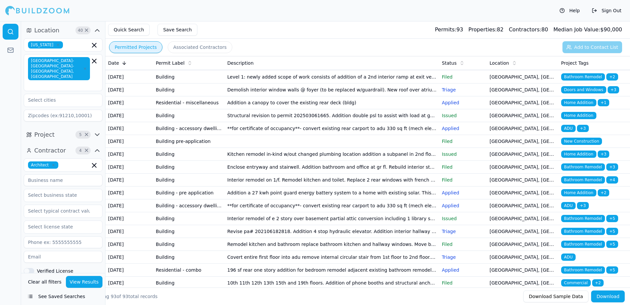
scroll to position [396, 0]
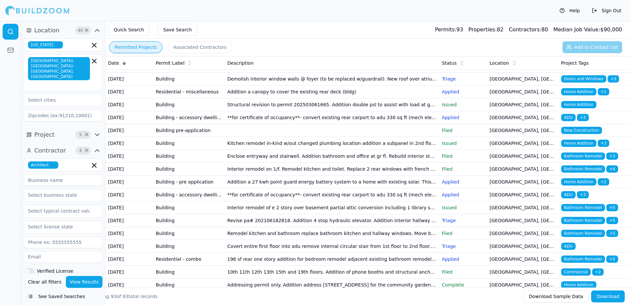
click at [575, 95] on span "Home Addition" at bounding box center [579, 91] width 35 height 7
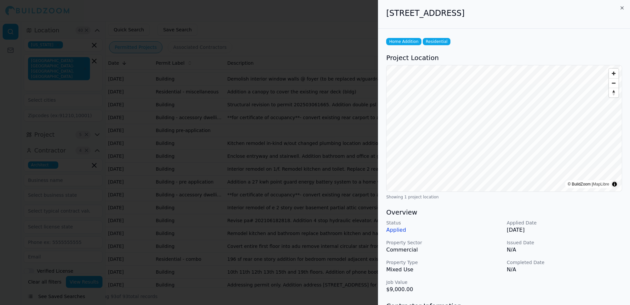
scroll to position [66, 0]
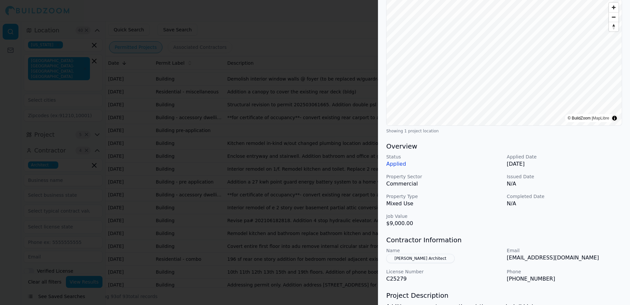
click at [336, 26] on div at bounding box center [315, 152] width 630 height 305
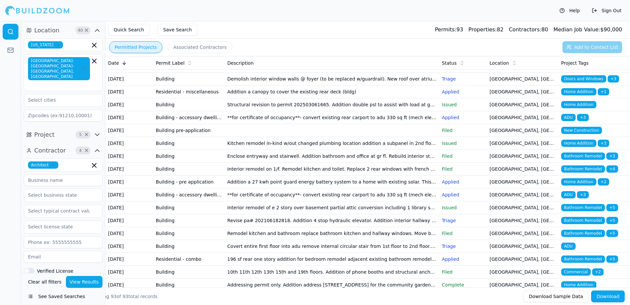
click at [574, 95] on span "Home Addition" at bounding box center [579, 91] width 35 height 7
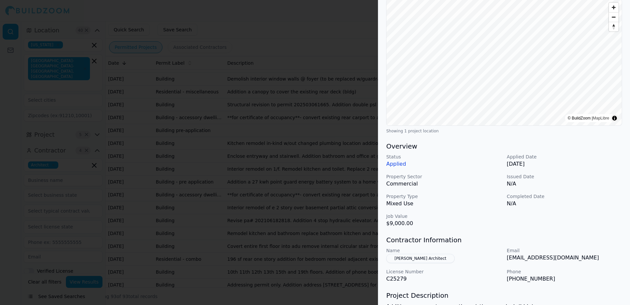
click at [345, 27] on div at bounding box center [315, 152] width 630 height 305
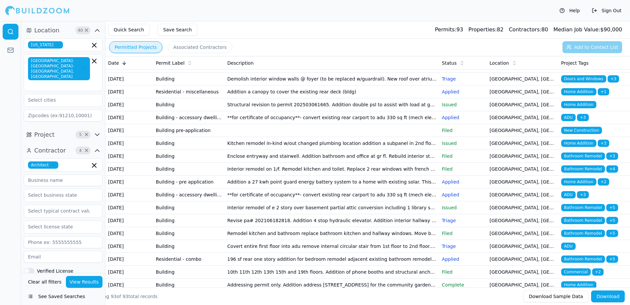
click at [575, 108] on span "Home Addition" at bounding box center [579, 104] width 35 height 7
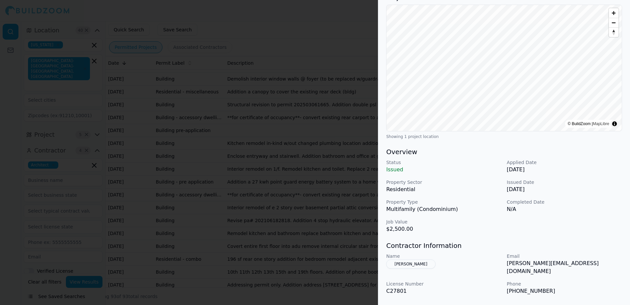
scroll to position [99, 0]
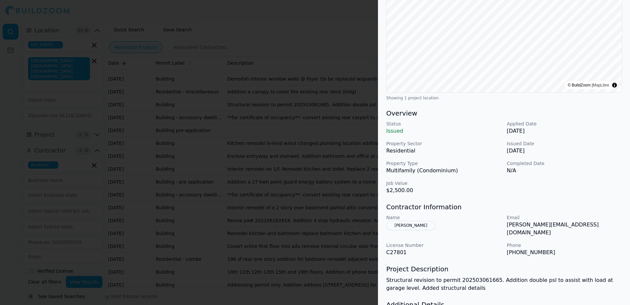
click at [323, 24] on div at bounding box center [315, 152] width 630 height 305
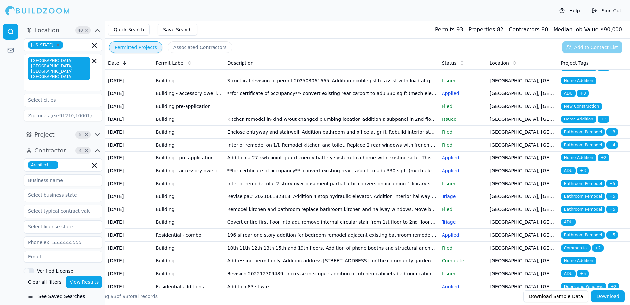
scroll to position [462, 0]
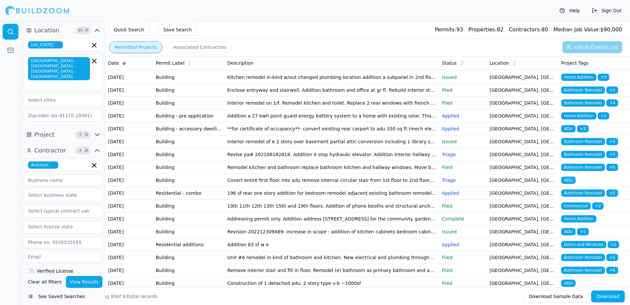
click at [569, 55] on span "ADU" at bounding box center [569, 51] width 15 height 7
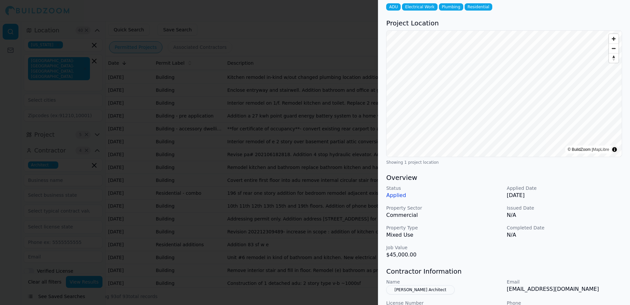
scroll to position [66, 0]
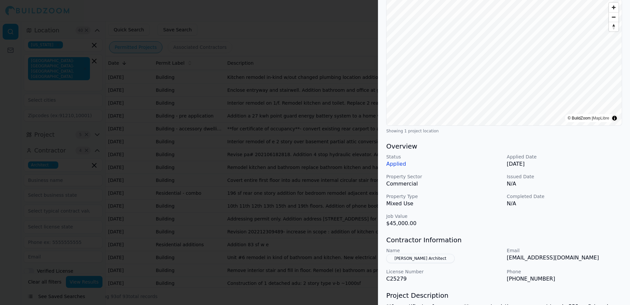
click at [400, 258] on button "[PERSON_NAME] Architect" at bounding box center [420, 258] width 68 height 9
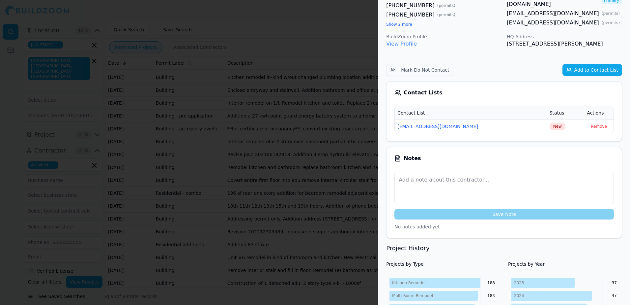
scroll to position [82, 0]
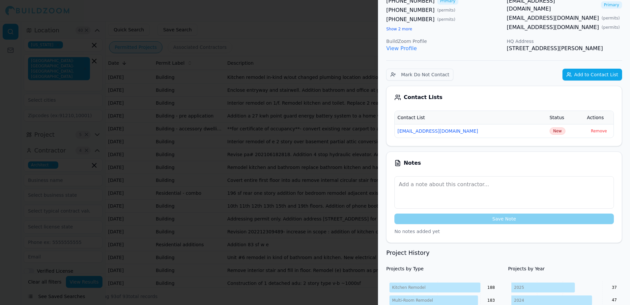
click at [398, 48] on link "View Profile" at bounding box center [401, 48] width 31 height 6
click at [352, 23] on div at bounding box center [315, 152] width 630 height 305
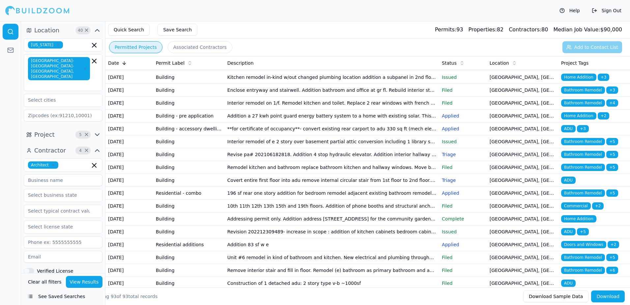
click at [584, 94] on span "Bathroom Remodel" at bounding box center [584, 89] width 44 height 7
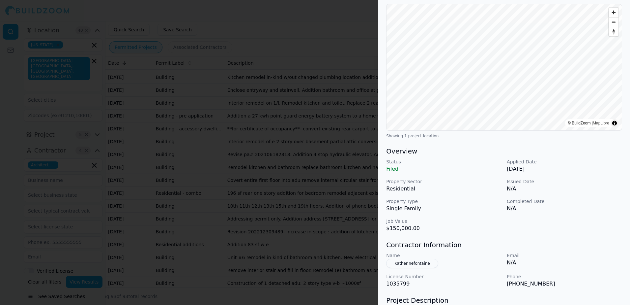
scroll to position [99, 0]
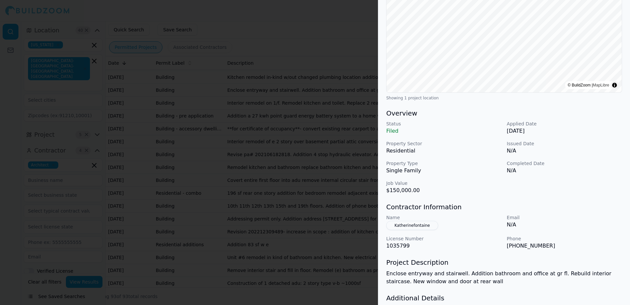
click at [412, 226] on button "Katherinefontaine" at bounding box center [412, 225] width 52 height 9
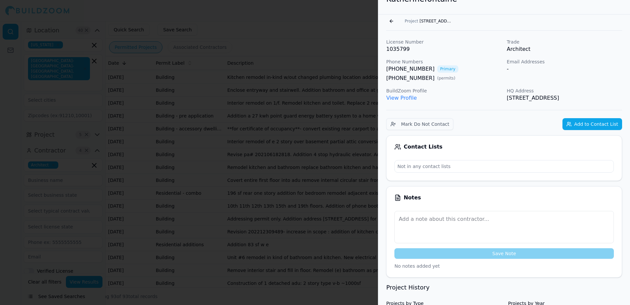
scroll to position [0, 0]
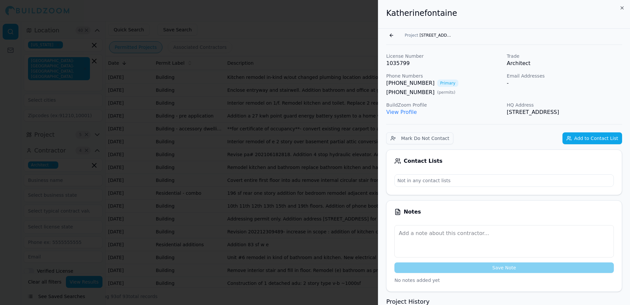
click at [397, 113] on link "View Profile" at bounding box center [401, 112] width 31 height 6
click at [390, 36] on button "Go back" at bounding box center [391, 35] width 11 height 11
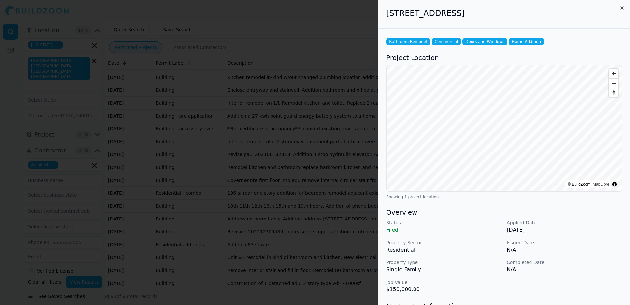
click at [369, 34] on div at bounding box center [315, 152] width 630 height 305
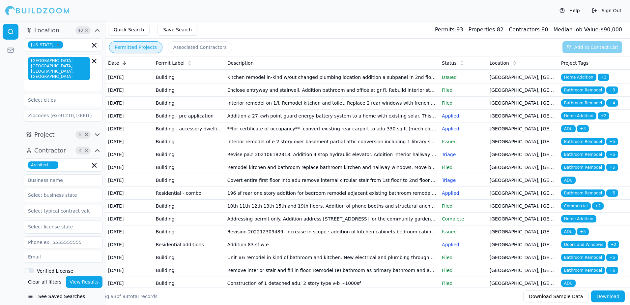
click at [580, 94] on span "Bathroom Remodel" at bounding box center [584, 89] width 44 height 7
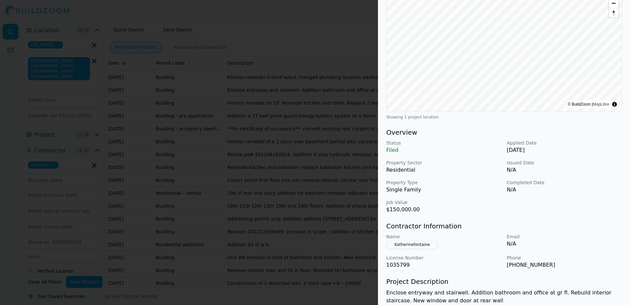
scroll to position [99, 0]
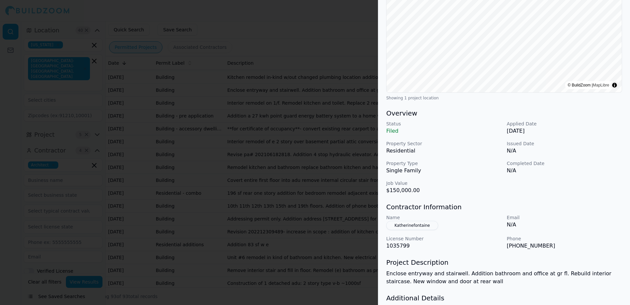
click at [418, 226] on button "Katherinefontaine" at bounding box center [412, 225] width 52 height 9
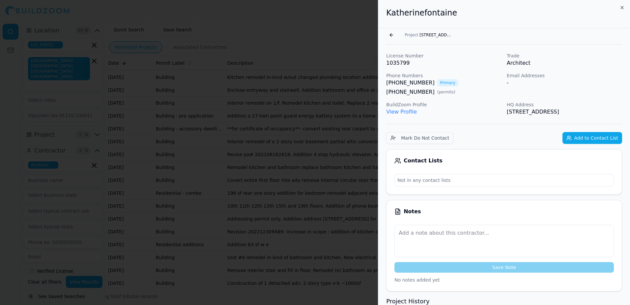
scroll to position [0, 0]
click at [407, 114] on link "View Profile" at bounding box center [401, 112] width 31 height 6
click at [392, 37] on button "Go back" at bounding box center [391, 35] width 11 height 11
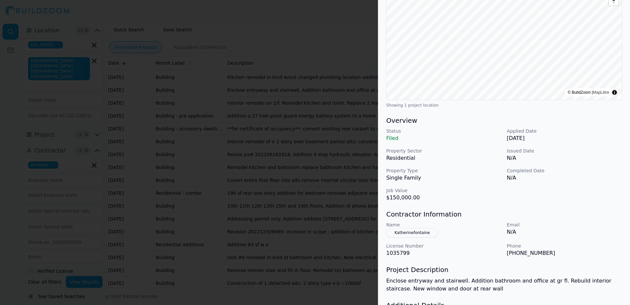
scroll to position [99, 0]
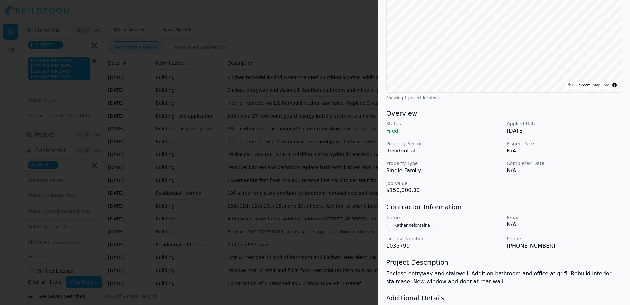
click at [398, 225] on button "Katherinefontaine" at bounding box center [412, 225] width 52 height 9
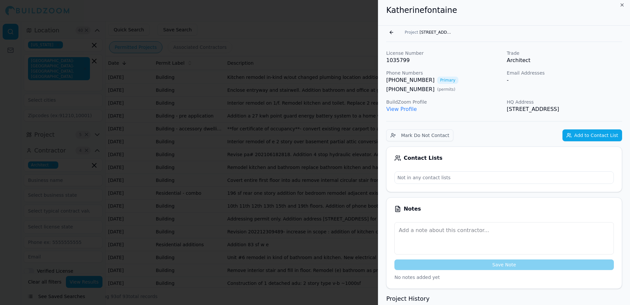
scroll to position [0, 0]
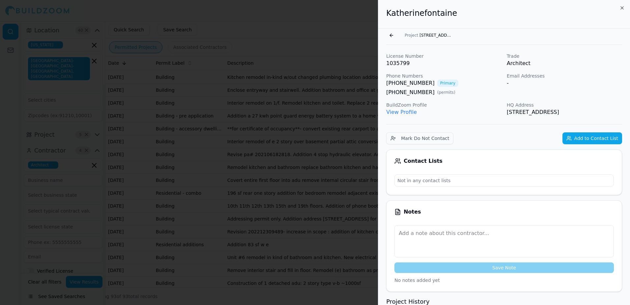
click at [398, 113] on link "View Profile" at bounding box center [401, 112] width 31 height 6
click at [390, 35] on button "Go back" at bounding box center [391, 35] width 11 height 11
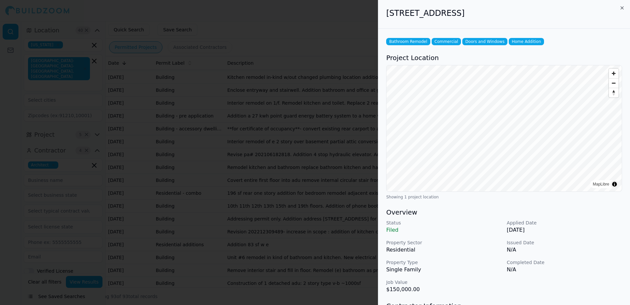
click at [369, 29] on div at bounding box center [315, 152] width 630 height 305
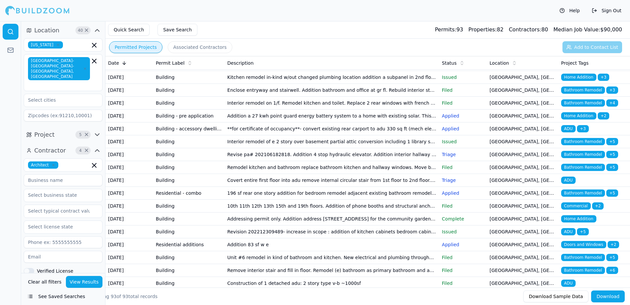
click at [573, 81] on span "Home Addition" at bounding box center [579, 77] width 35 height 7
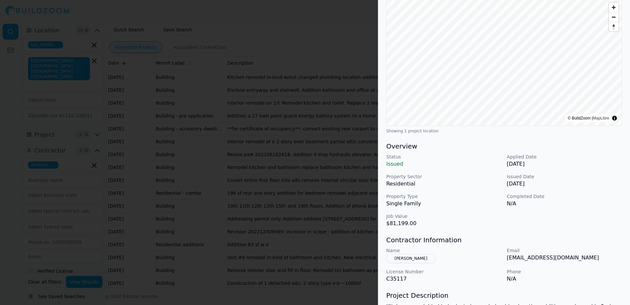
scroll to position [99, 0]
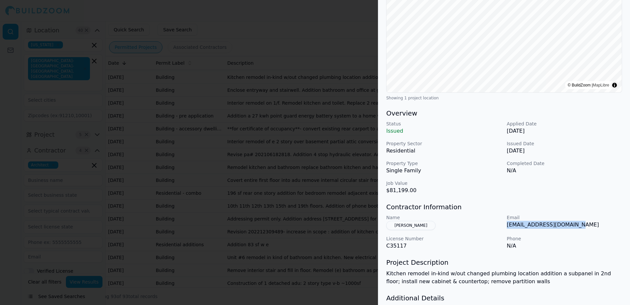
drag, startPoint x: 508, startPoint y: 225, endPoint x: 575, endPoint y: 227, distance: 67.3
click at [575, 227] on p "[EMAIL_ADDRESS][DOMAIN_NAME]" at bounding box center [564, 225] width 115 height 8
drag, startPoint x: 575, startPoint y: 227, endPoint x: 560, endPoint y: 226, distance: 14.9
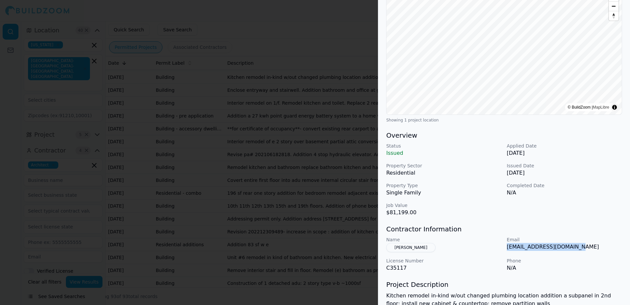
scroll to position [66, 0]
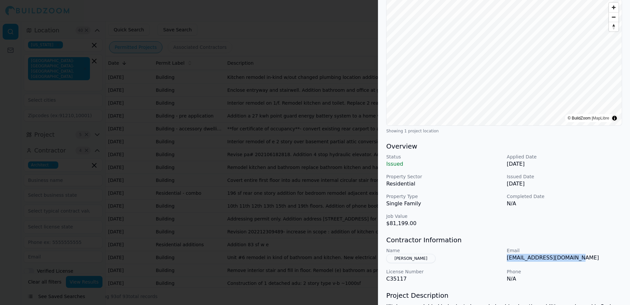
click at [352, 34] on div at bounding box center [315, 152] width 630 height 305
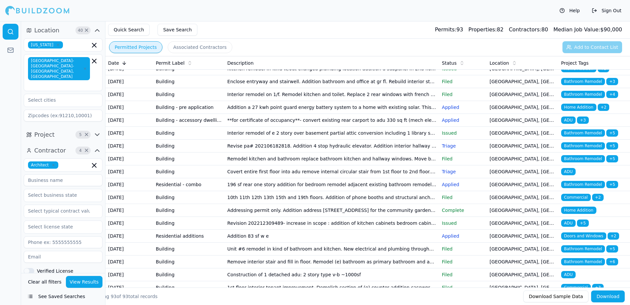
scroll to position [495, 0]
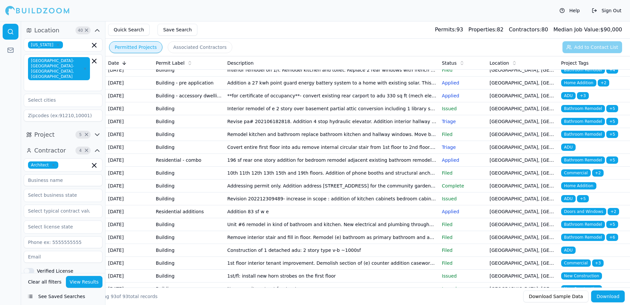
click at [586, 74] on span "Bathroom Remodel" at bounding box center [584, 69] width 44 height 7
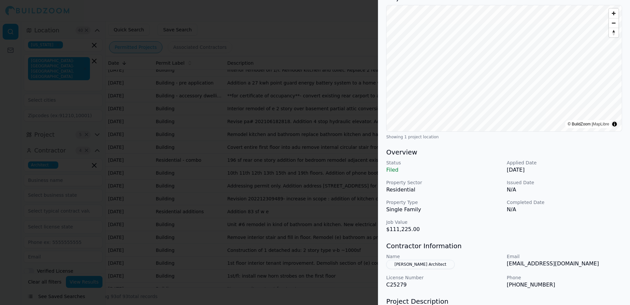
scroll to position [66, 0]
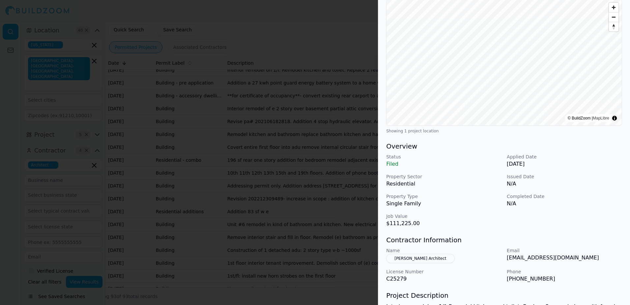
click at [335, 27] on div at bounding box center [315, 152] width 630 height 305
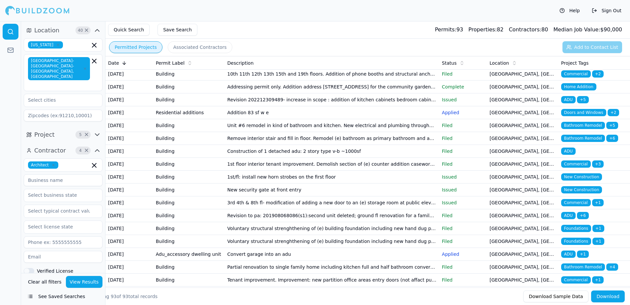
scroll to position [627, 0]
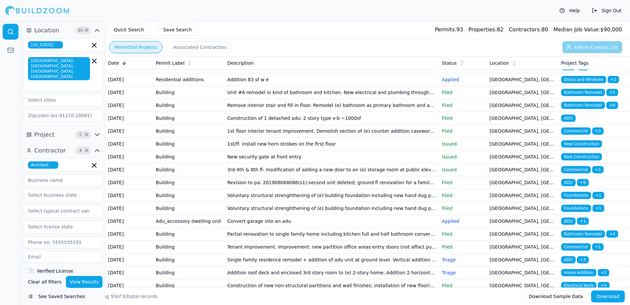
click at [570, 32] on span "Bathroom Remodel" at bounding box center [584, 27] width 44 height 7
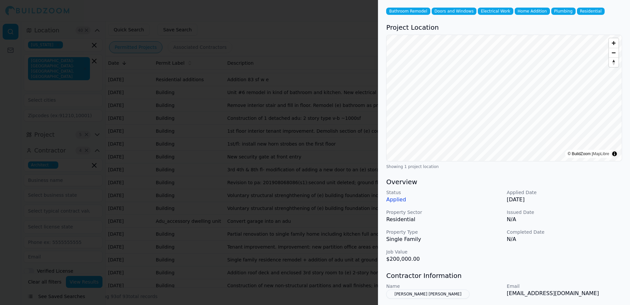
scroll to position [66, 0]
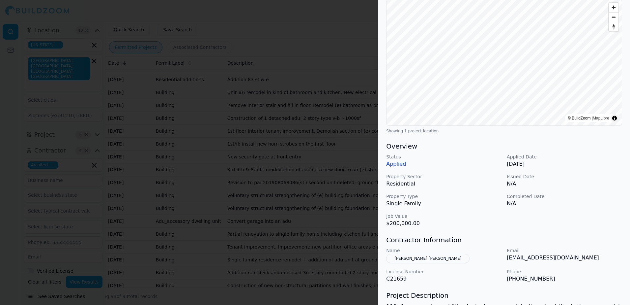
click at [331, 22] on div at bounding box center [315, 152] width 630 height 305
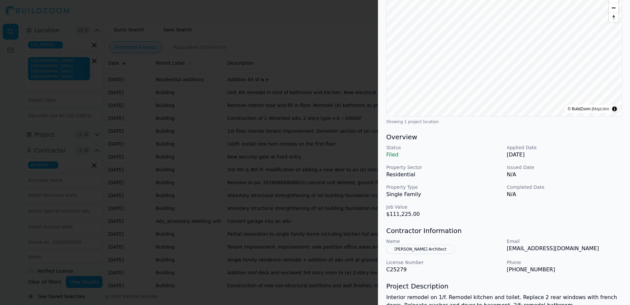
scroll to position [99, 0]
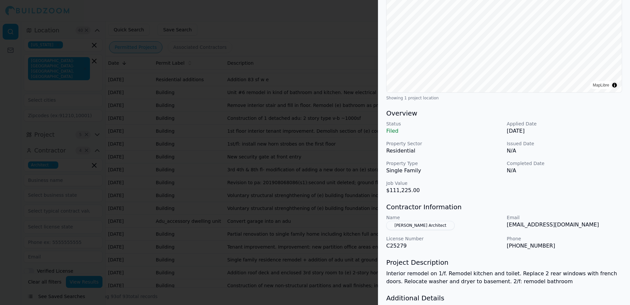
click at [364, 37] on div at bounding box center [315, 152] width 630 height 305
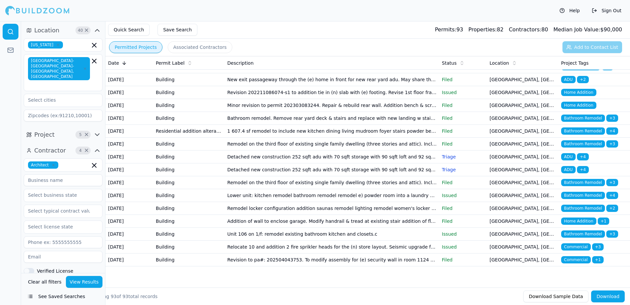
scroll to position [1319, 0]
click at [583, 135] on span "Bathroom Remodel" at bounding box center [584, 130] width 44 height 7
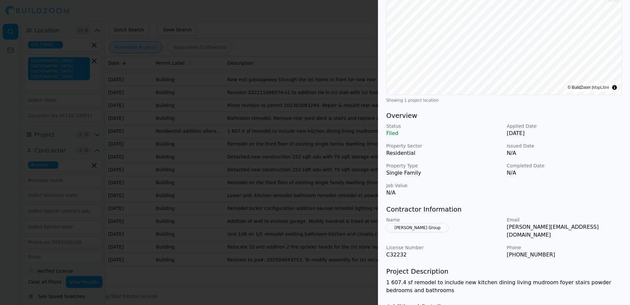
scroll to position [99, 0]
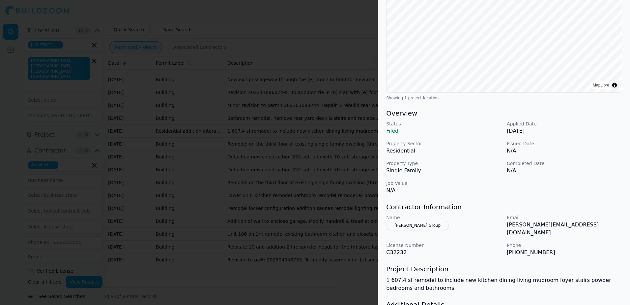
click at [331, 14] on div at bounding box center [315, 152] width 630 height 305
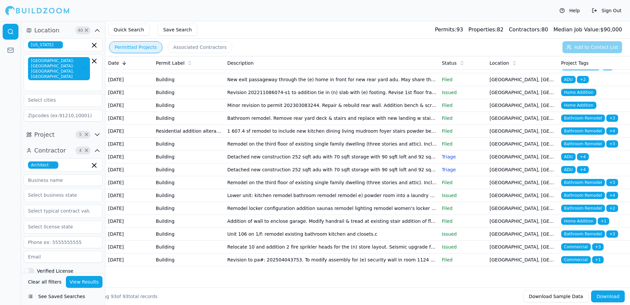
scroll to position [1319, 0]
click at [574, 135] on span "Bathroom Remodel" at bounding box center [584, 130] width 44 height 7
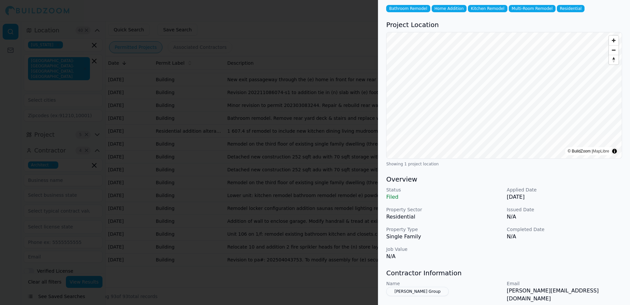
scroll to position [99, 0]
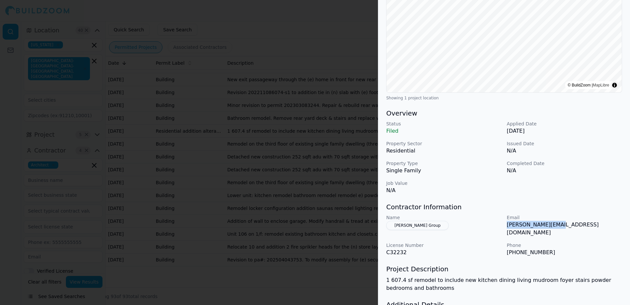
drag, startPoint x: 507, startPoint y: 225, endPoint x: 554, endPoint y: 230, distance: 47.0
click at [554, 230] on div "Name Alex Tzang Group Email alex@alextzang.com License Number C32232 Phone (415…" at bounding box center [504, 235] width 236 height 42
drag, startPoint x: 554, startPoint y: 230, endPoint x: 540, endPoint y: 226, distance: 13.9
click at [345, 25] on div at bounding box center [315, 152] width 630 height 305
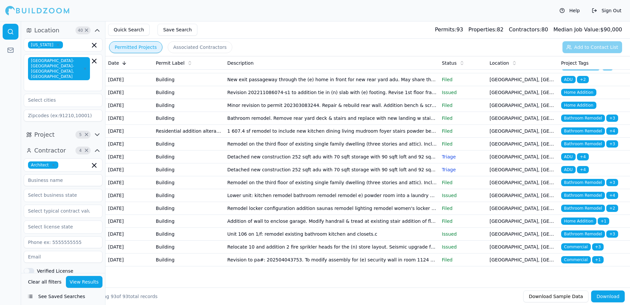
click at [582, 147] on span "Bathroom Remodel" at bounding box center [584, 143] width 44 height 7
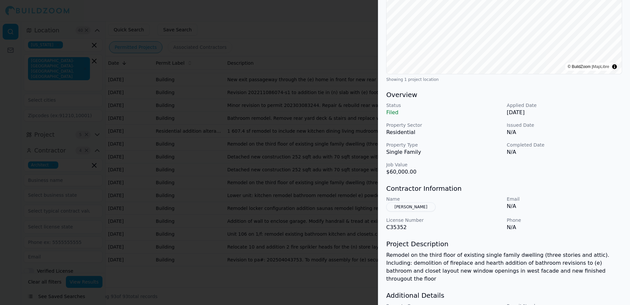
scroll to position [132, 0]
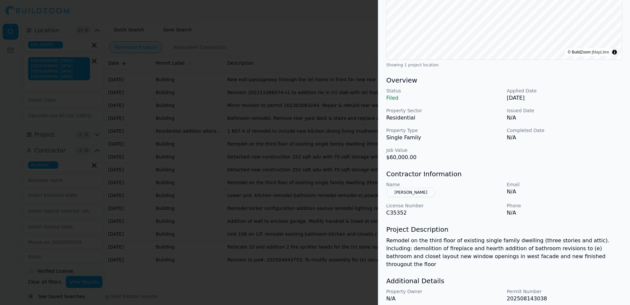
click at [415, 194] on button "[PERSON_NAME]" at bounding box center [410, 192] width 49 height 9
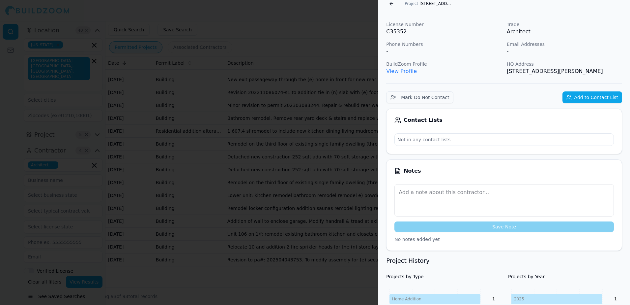
scroll to position [0, 0]
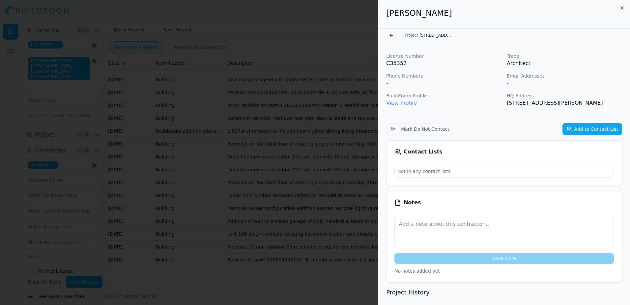
click at [411, 102] on link "View Profile" at bounding box center [401, 103] width 31 height 6
click at [406, 102] on link "View Profile" at bounding box center [401, 103] width 31 height 6
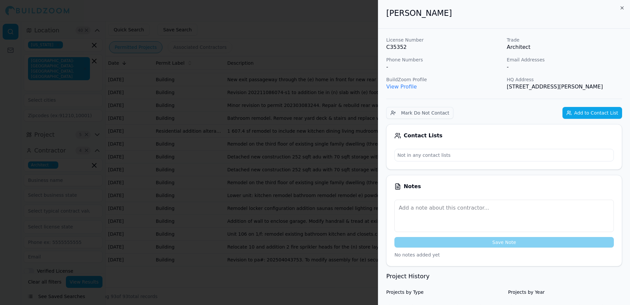
click at [339, 30] on div at bounding box center [315, 152] width 630 height 305
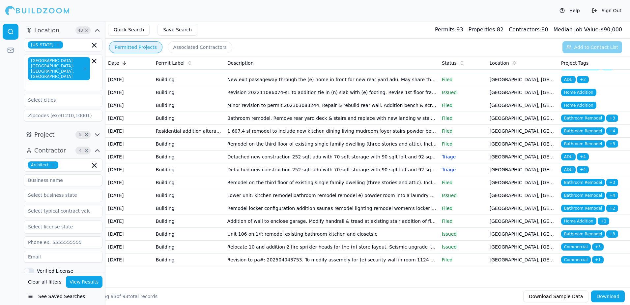
scroll to position [1459, 0]
click at [580, 230] on span "Bathroom Remodel" at bounding box center [584, 233] width 44 height 7
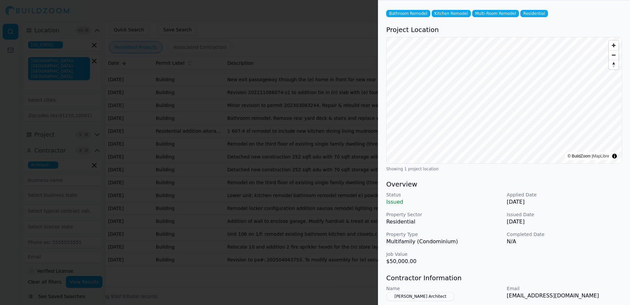
scroll to position [66, 0]
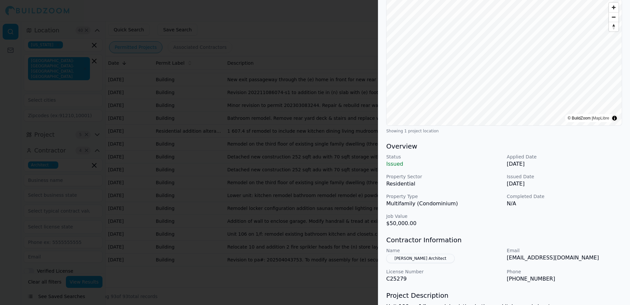
click at [348, 31] on div at bounding box center [315, 152] width 630 height 305
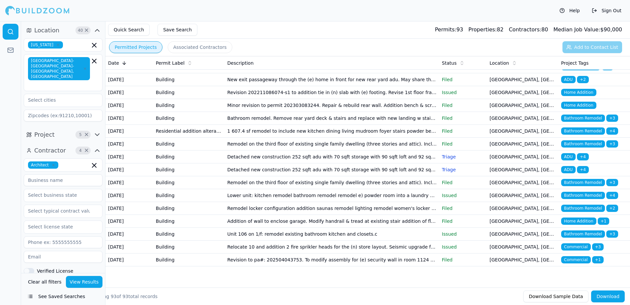
click at [577, 217] on span "Home Addition" at bounding box center [579, 220] width 35 height 7
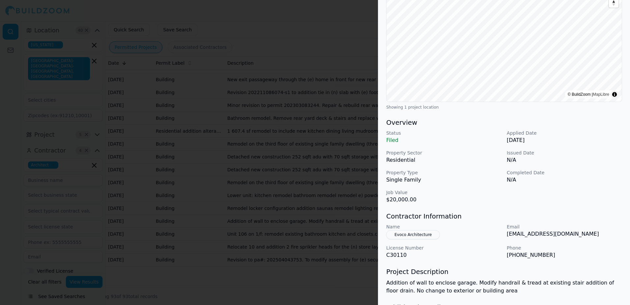
scroll to position [99, 0]
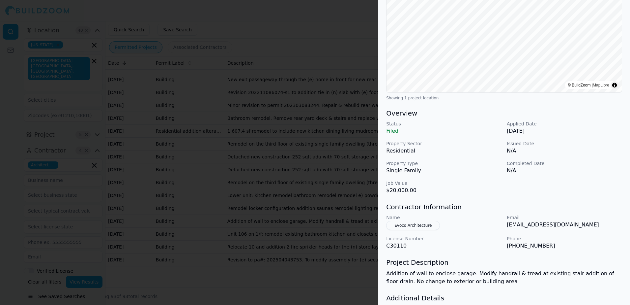
click at [329, 30] on div at bounding box center [315, 152] width 630 height 305
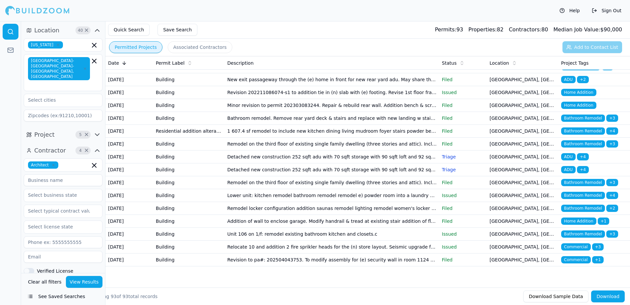
click at [575, 204] on span "Bathroom Remodel" at bounding box center [584, 207] width 44 height 7
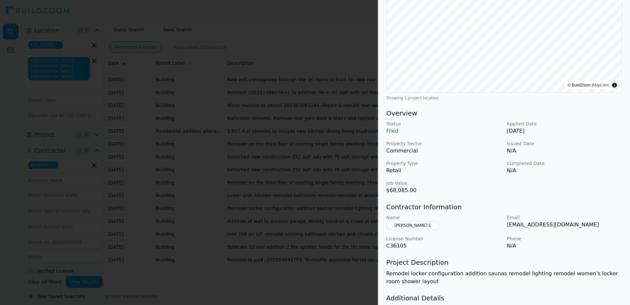
click at [417, 227] on button "[PERSON_NAME] E" at bounding box center [412, 225] width 53 height 9
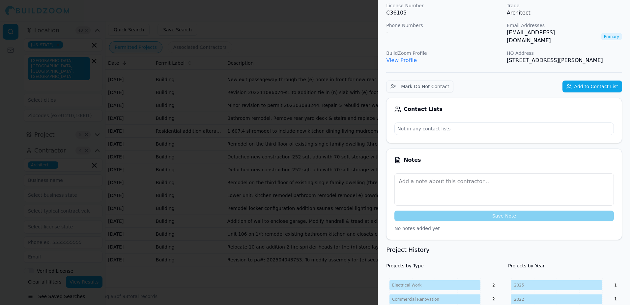
scroll to position [0, 0]
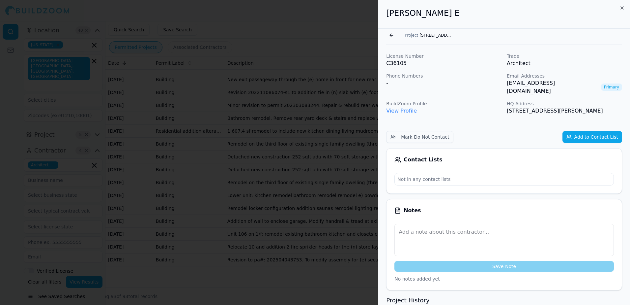
click at [408, 108] on link "View Profile" at bounding box center [401, 111] width 31 height 6
drag, startPoint x: 506, startPoint y: 82, endPoint x: 571, endPoint y: 88, distance: 65.5
click at [571, 88] on div "License Number C36105 Trade Architect Phone Numbers - Email Addresses halleh@kd…" at bounding box center [504, 84] width 236 height 62
drag, startPoint x: 571, startPoint y: 88, endPoint x: 558, endPoint y: 84, distance: 13.7
click at [390, 35] on button "Go back" at bounding box center [391, 35] width 11 height 11
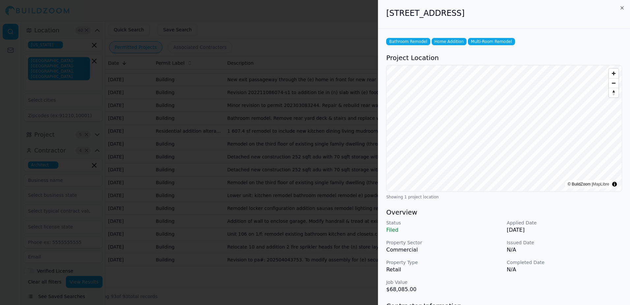
click at [350, 28] on div at bounding box center [315, 152] width 630 height 305
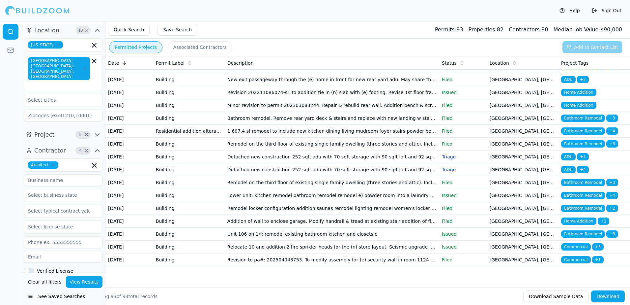
click at [570, 166] on span "ADU" at bounding box center [569, 169] width 15 height 7
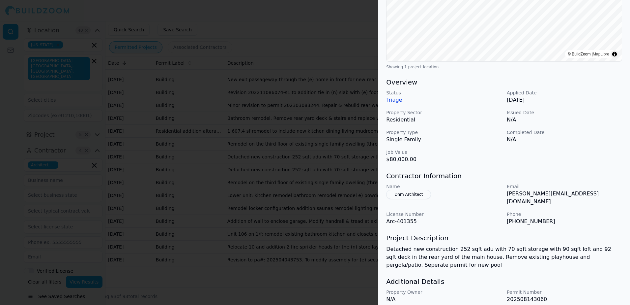
scroll to position [132, 0]
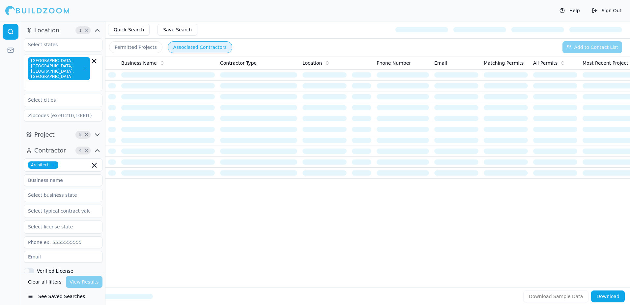
click at [58, 296] on button "See Saved Searches" at bounding box center [63, 296] width 79 height 12
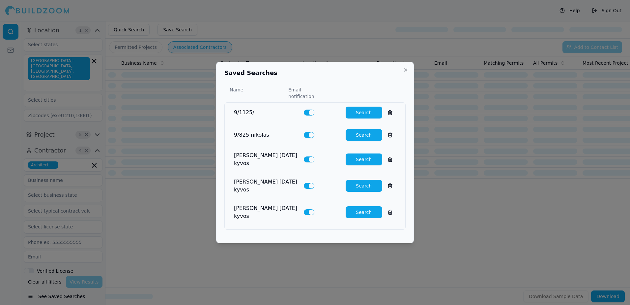
click at [357, 137] on button "Search" at bounding box center [364, 135] width 37 height 12
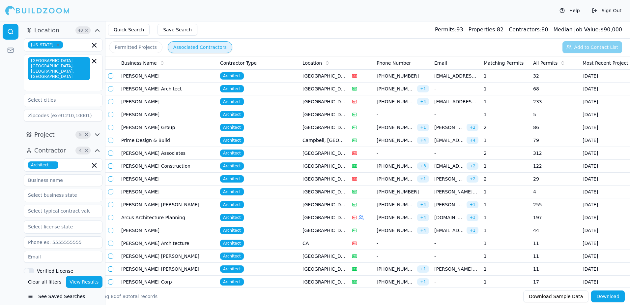
click at [233, 77] on span "Architect" at bounding box center [232, 75] width 24 height 7
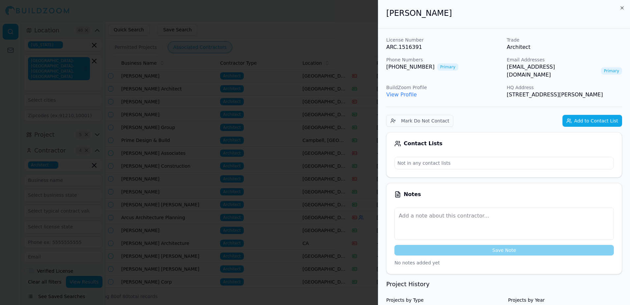
click at [294, 28] on div at bounding box center [315, 152] width 630 height 305
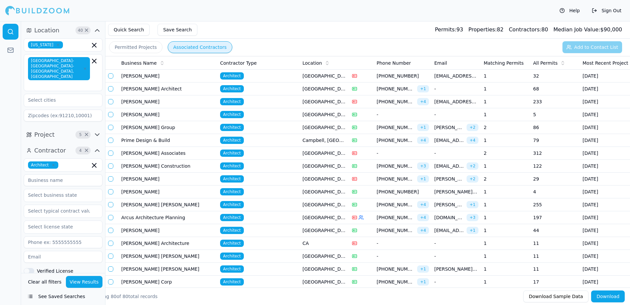
click at [534, 102] on td "233" at bounding box center [555, 101] width 49 height 13
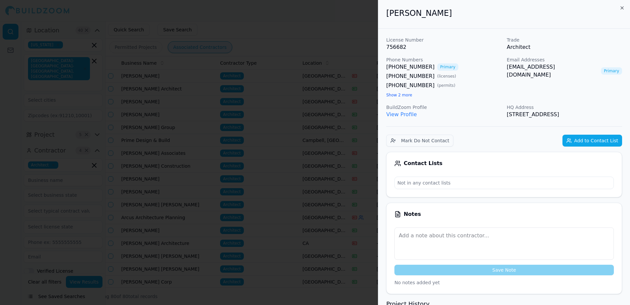
click at [359, 18] on div at bounding box center [315, 152] width 630 height 305
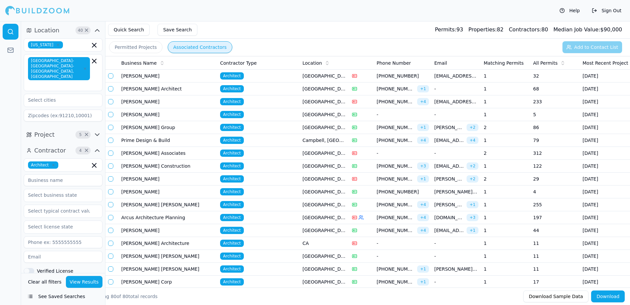
click at [541, 113] on td "5" at bounding box center [555, 114] width 49 height 13
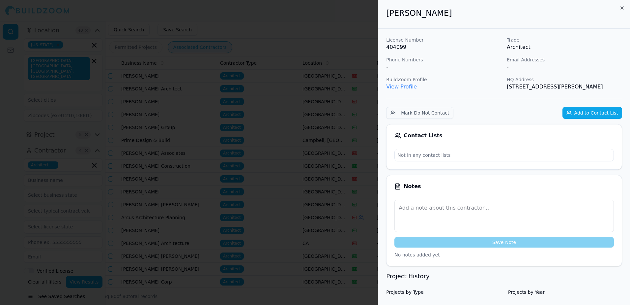
click at [341, 22] on div at bounding box center [315, 152] width 630 height 305
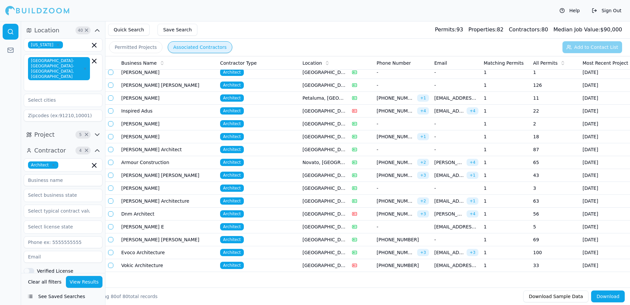
scroll to position [837, 0]
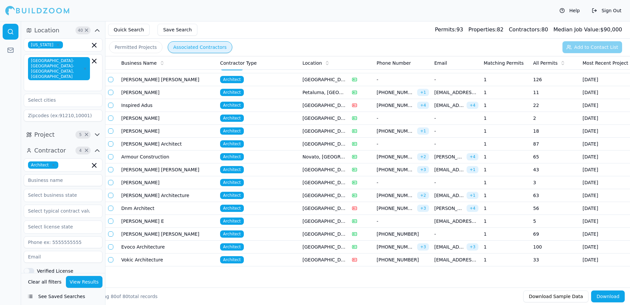
click at [445, 256] on span "[EMAIL_ADDRESS][DOMAIN_NAME]" at bounding box center [457, 259] width 44 height 7
